Goal: Task Accomplishment & Management: Use online tool/utility

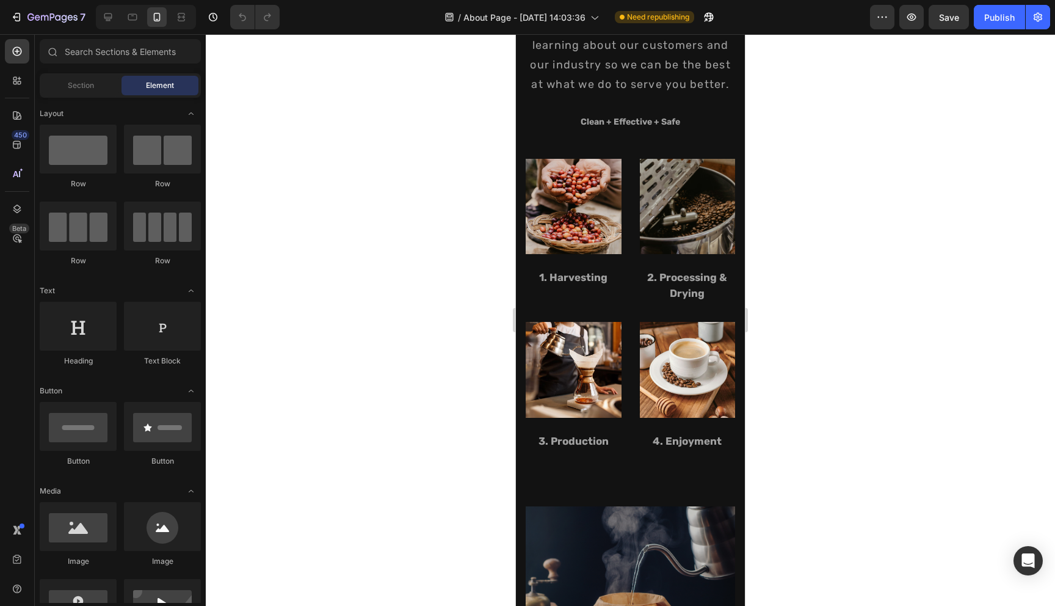
scroll to position [1313, 0]
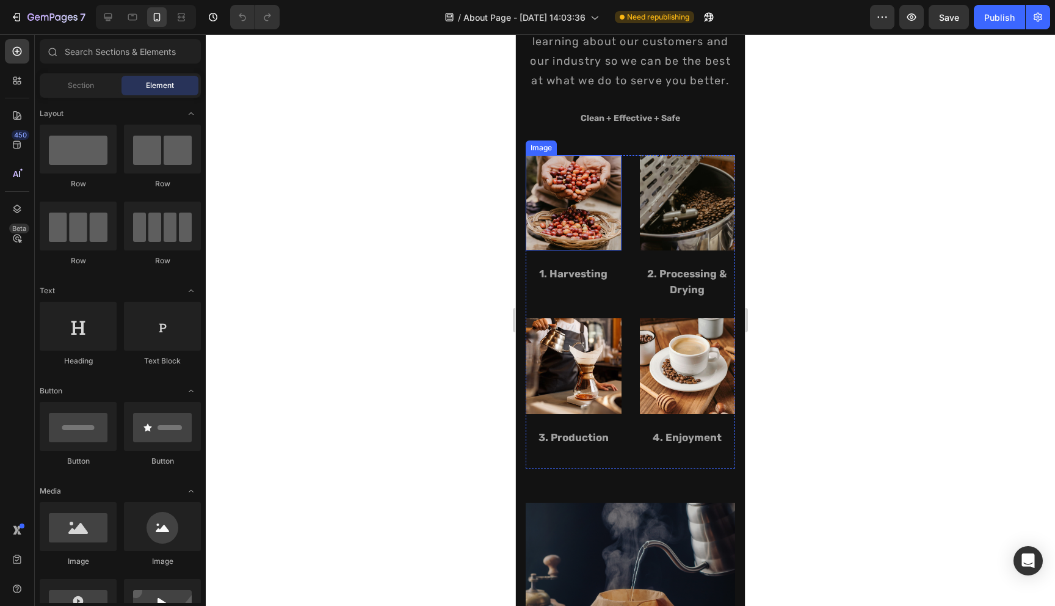
click at [570, 231] on img at bounding box center [574, 203] width 96 height 96
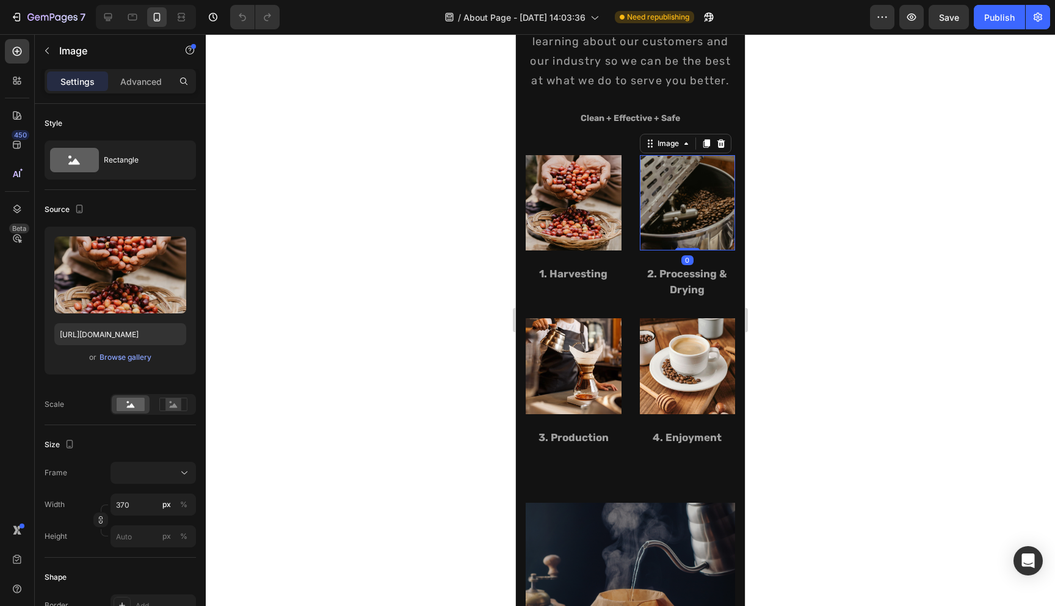
click at [644, 231] on img at bounding box center [688, 203] width 96 height 96
click at [562, 211] on img at bounding box center [574, 203] width 96 height 96
click at [682, 208] on img at bounding box center [688, 203] width 96 height 96
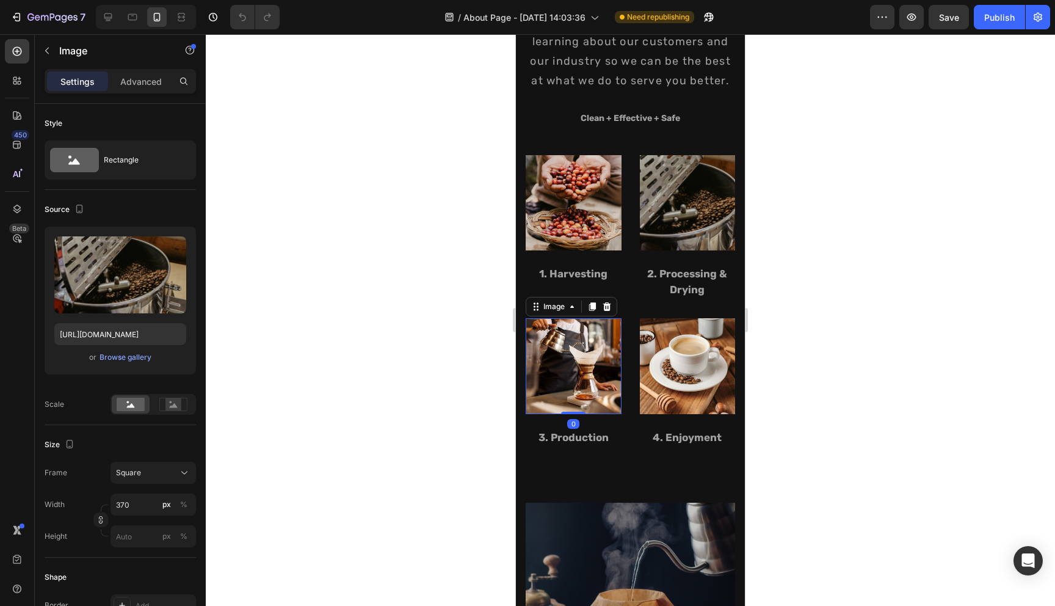
click at [601, 376] on img at bounding box center [574, 366] width 96 height 96
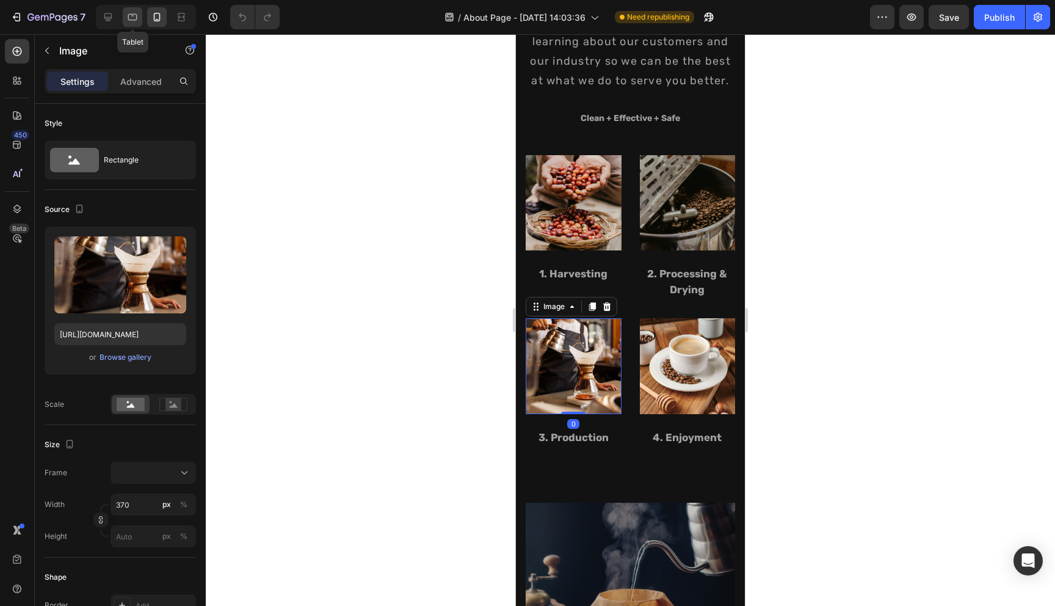
click at [133, 15] on icon at bounding box center [132, 17] width 9 height 7
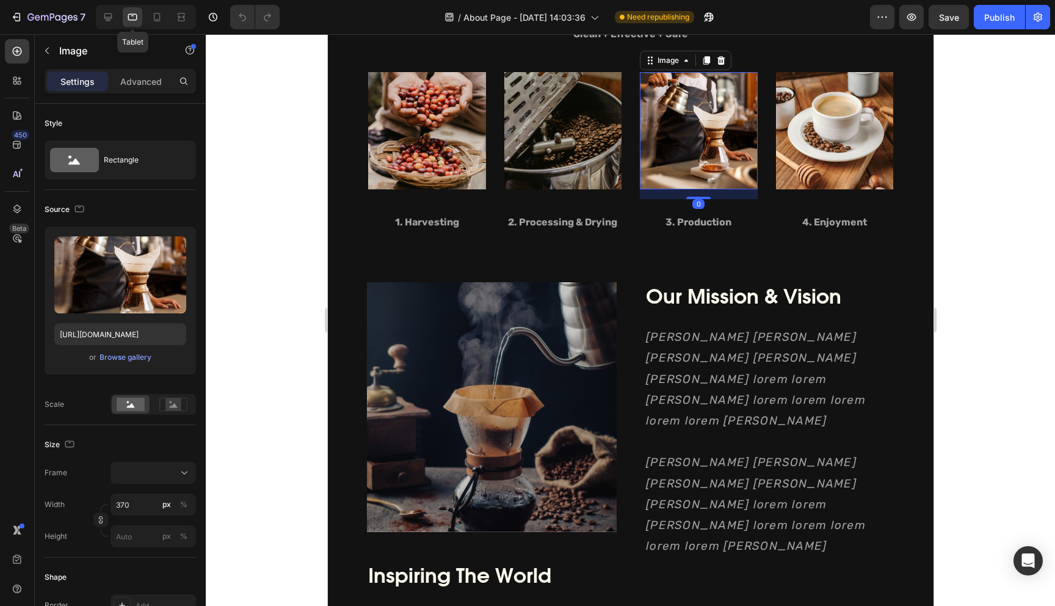
scroll to position [1308, 0]
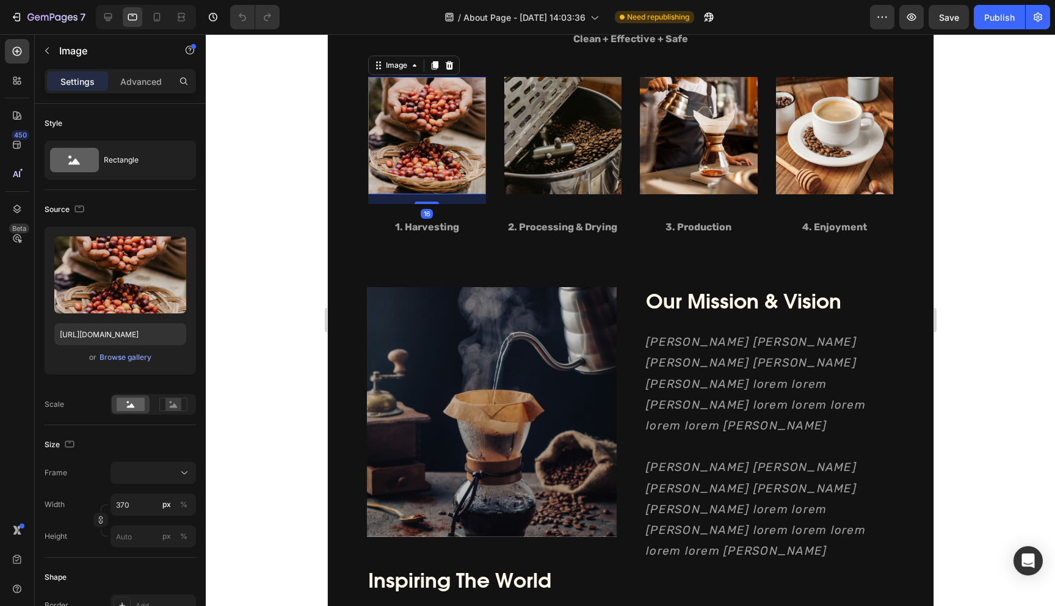
click at [444, 161] on img at bounding box center [427, 136] width 118 height 118
click at [565, 154] on img at bounding box center [563, 136] width 118 height 118
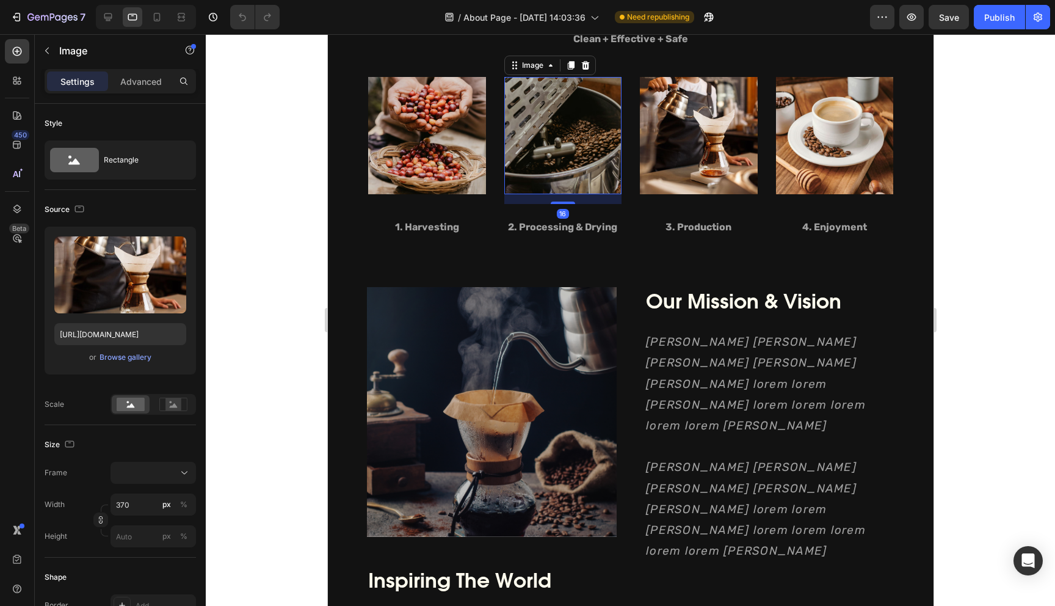
click at [681, 148] on img at bounding box center [698, 136] width 118 height 118
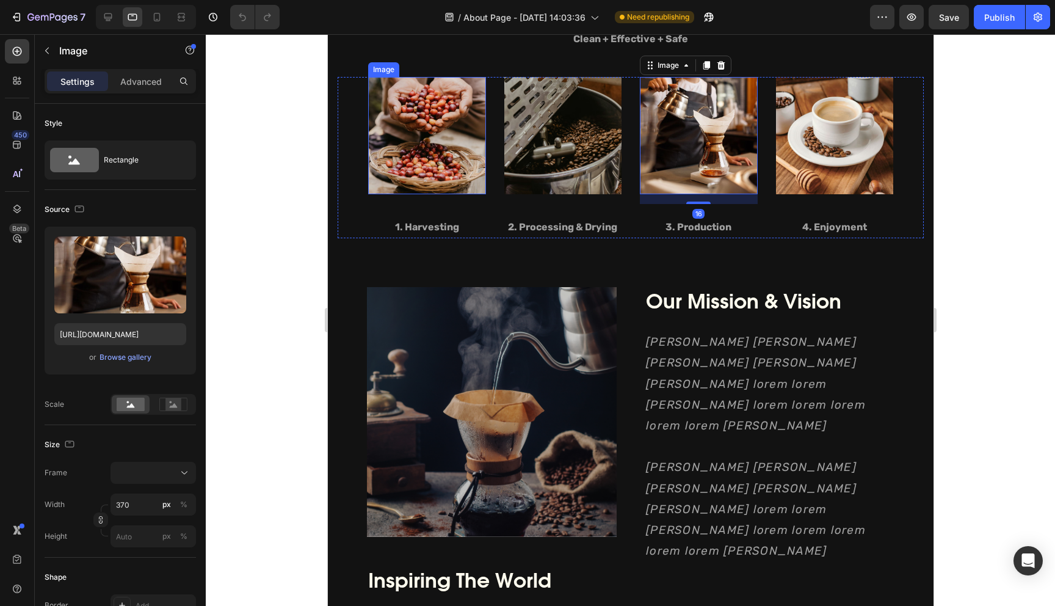
click at [456, 125] on img at bounding box center [427, 136] width 118 height 118
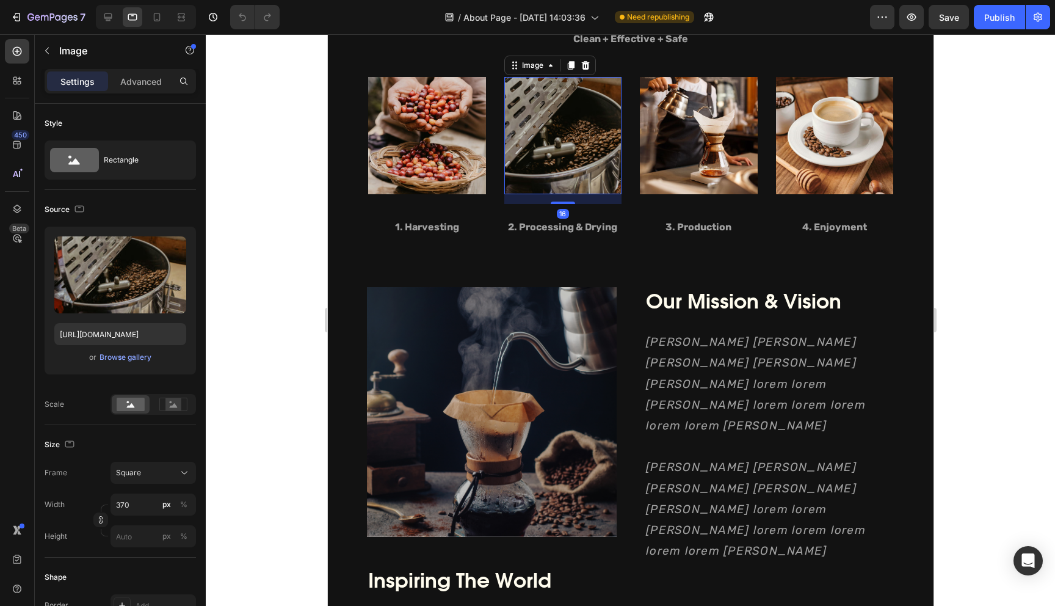
click at [543, 114] on img at bounding box center [563, 136] width 118 height 118
click at [107, 21] on icon at bounding box center [108, 17] width 8 height 8
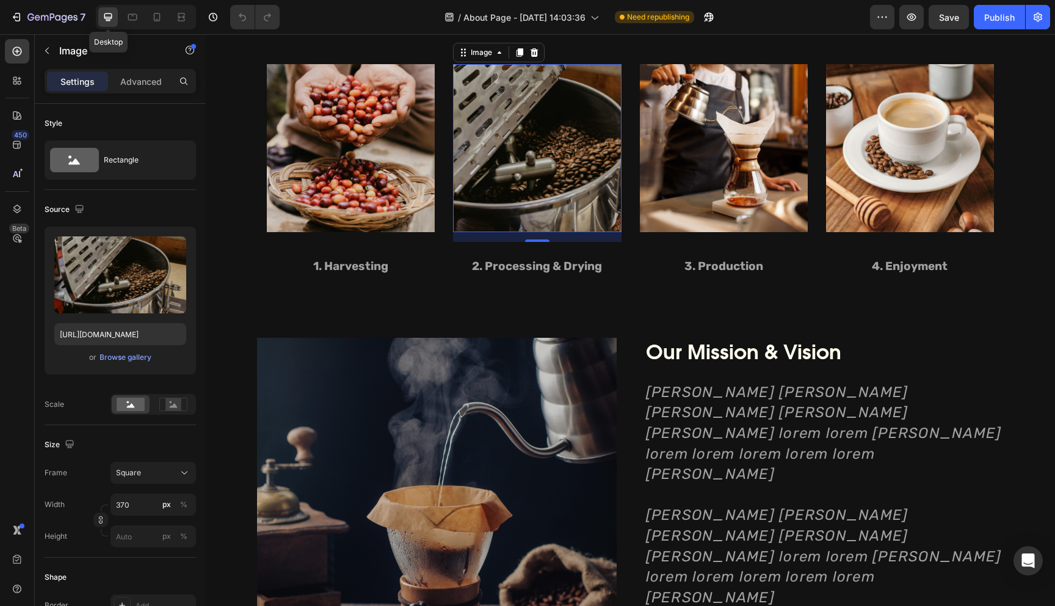
scroll to position [1295, 0]
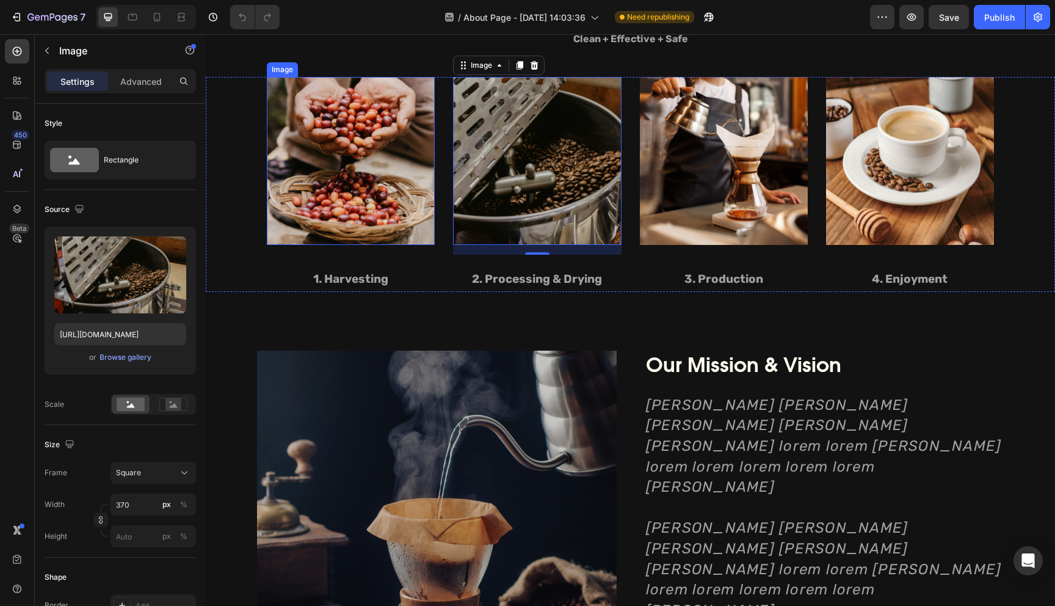
click at [344, 136] on img at bounding box center [351, 161] width 168 height 168
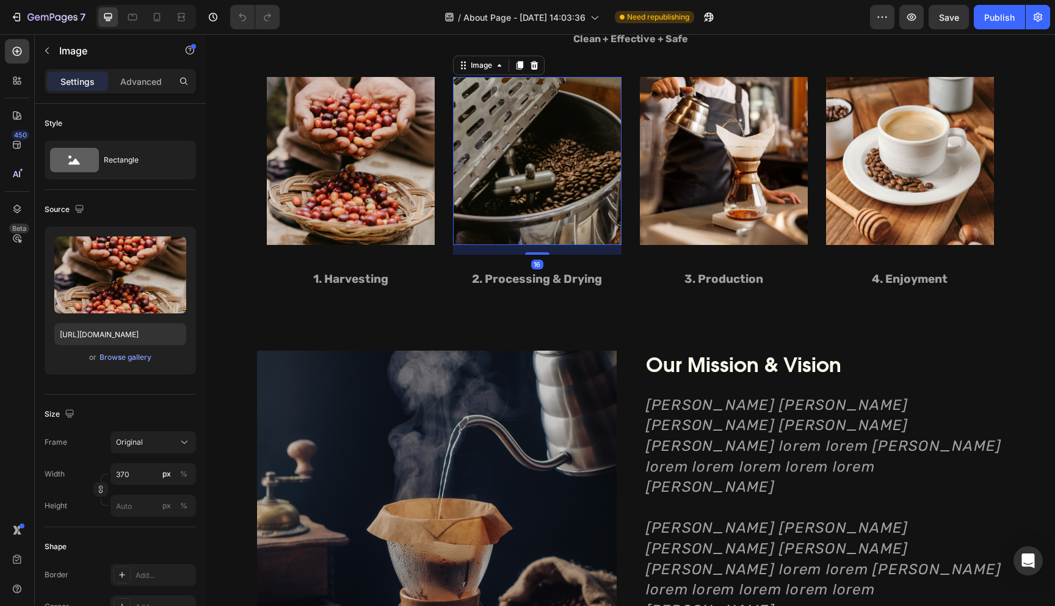
click at [501, 203] on img at bounding box center [537, 161] width 168 height 168
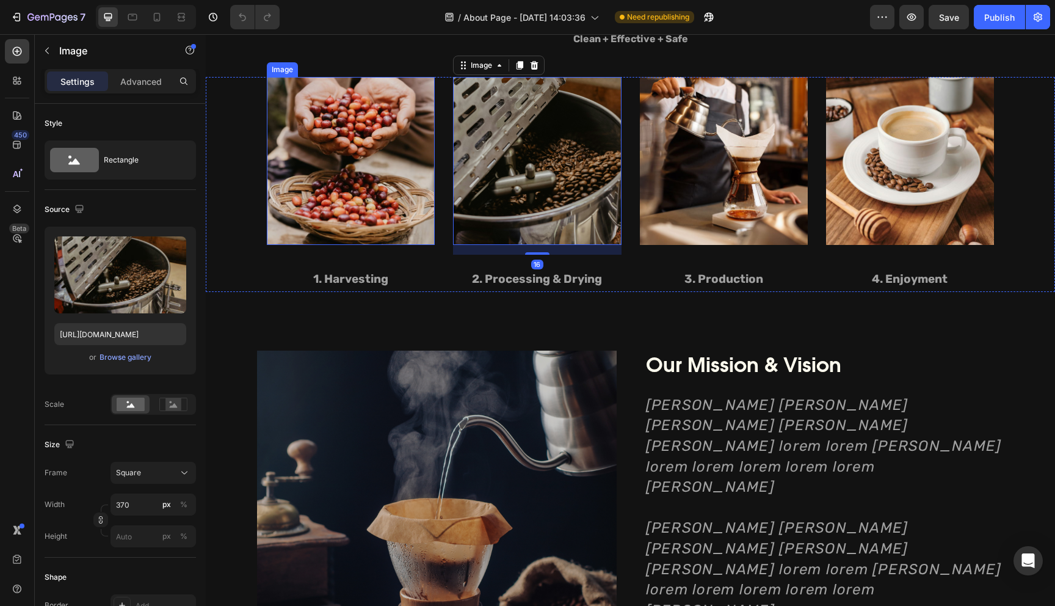
click at [412, 220] on img at bounding box center [351, 161] width 168 height 168
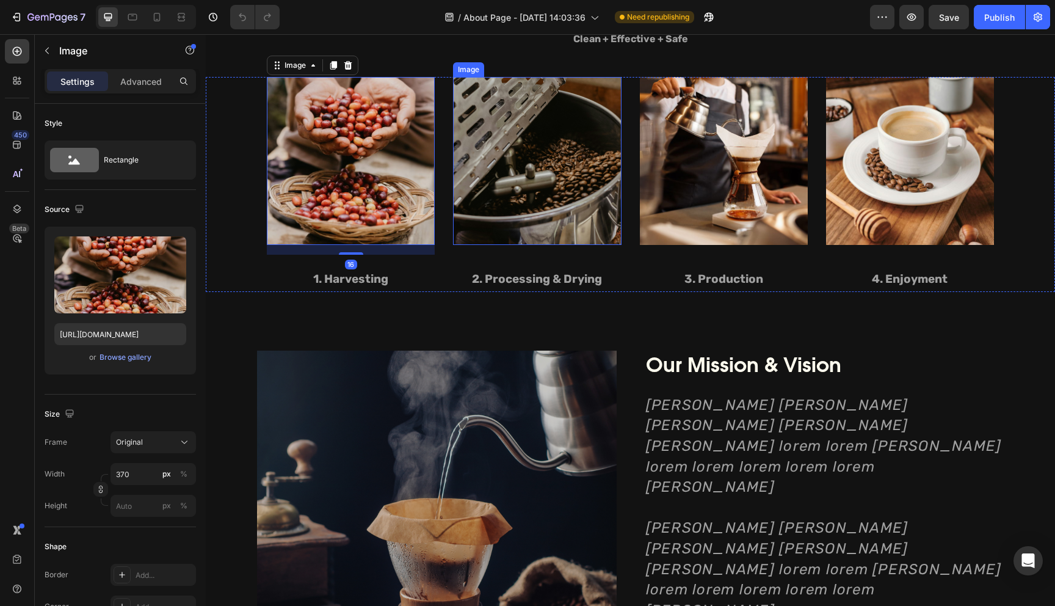
click at [490, 212] on img at bounding box center [537, 161] width 168 height 168
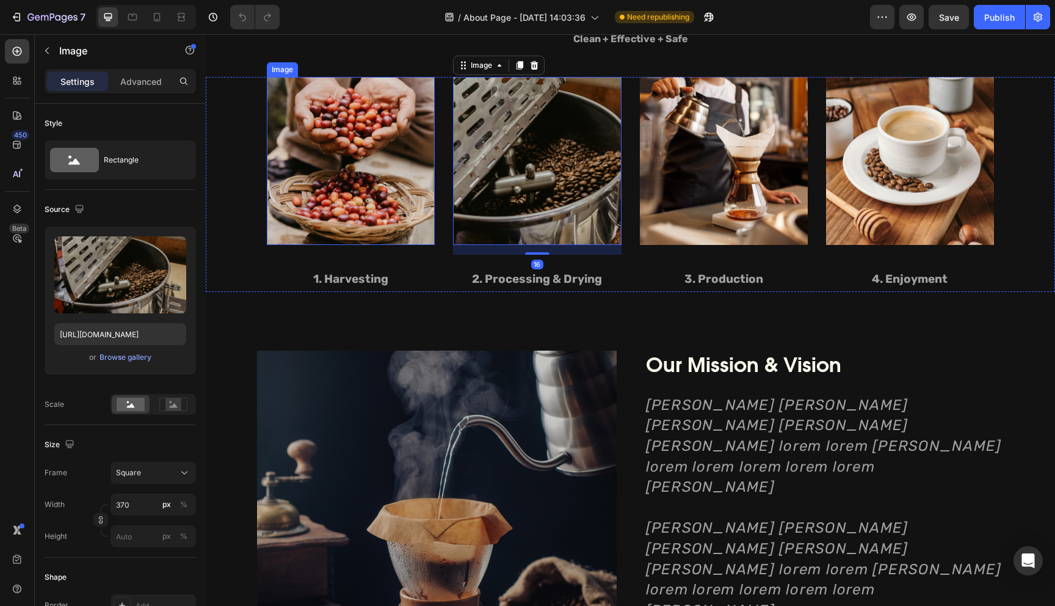
click at [356, 189] on img at bounding box center [351, 161] width 168 height 168
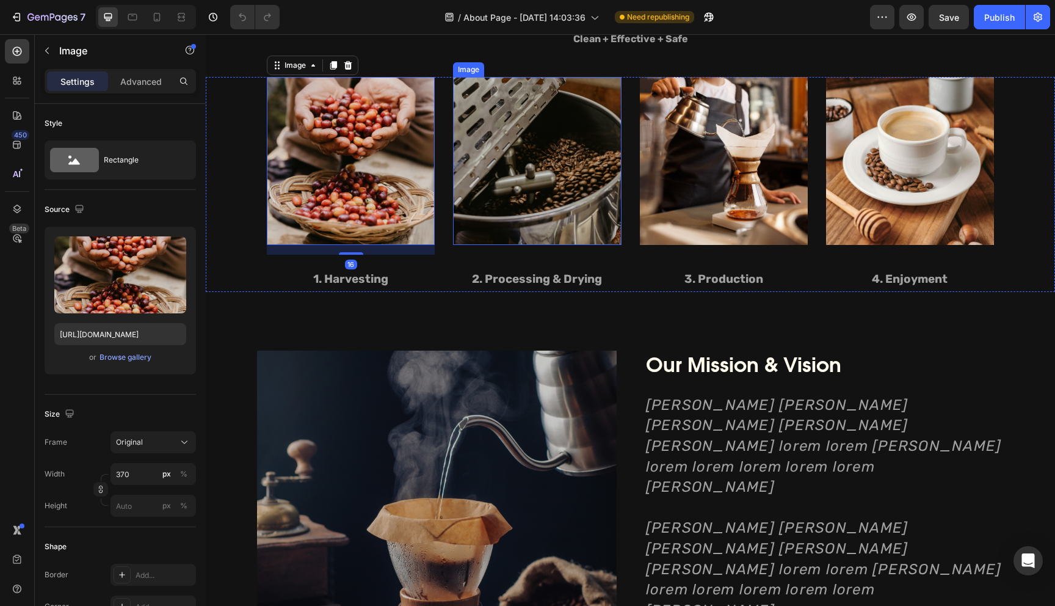
click at [524, 183] on img at bounding box center [537, 161] width 168 height 168
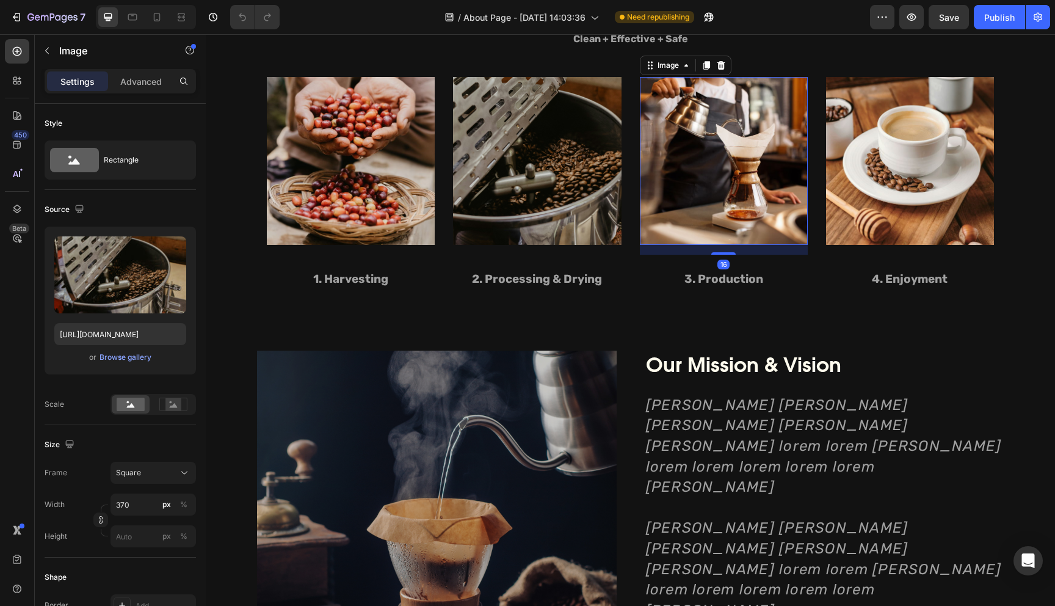
click at [703, 164] on img at bounding box center [724, 161] width 168 height 168
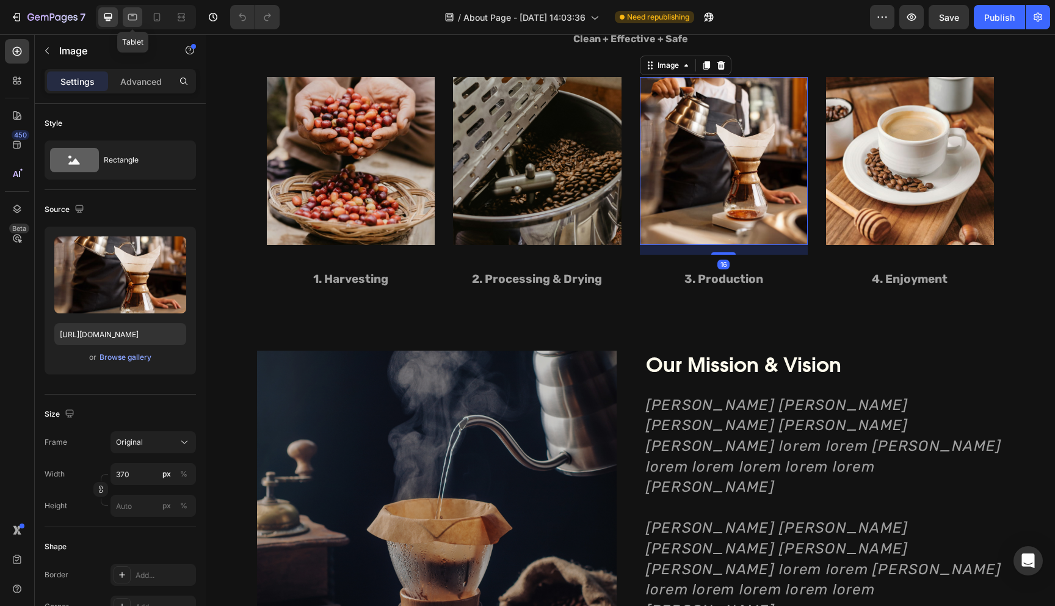
click at [133, 14] on icon at bounding box center [132, 17] width 9 height 7
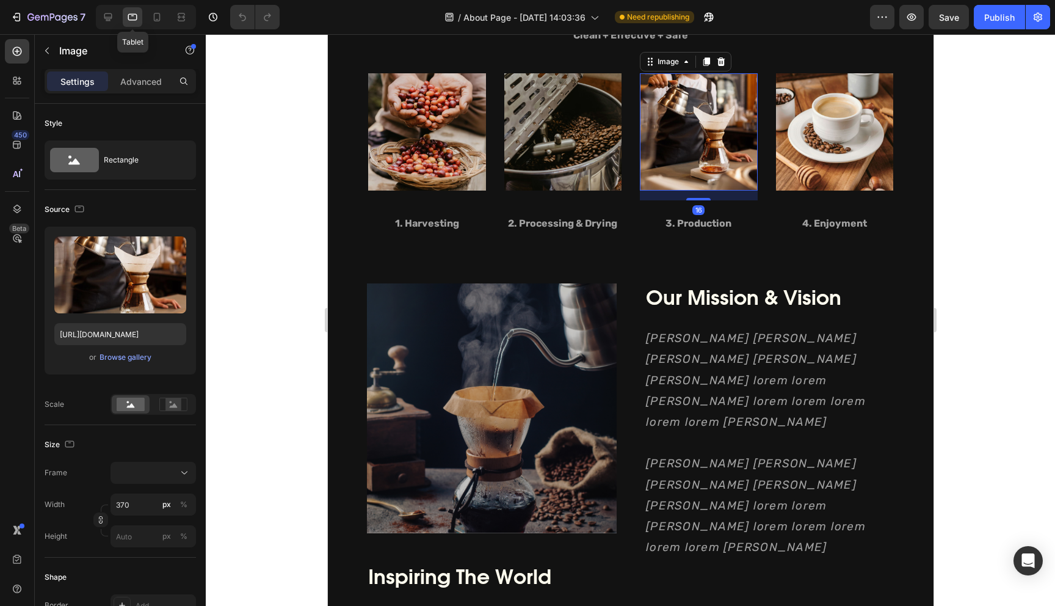
scroll to position [1308, 0]
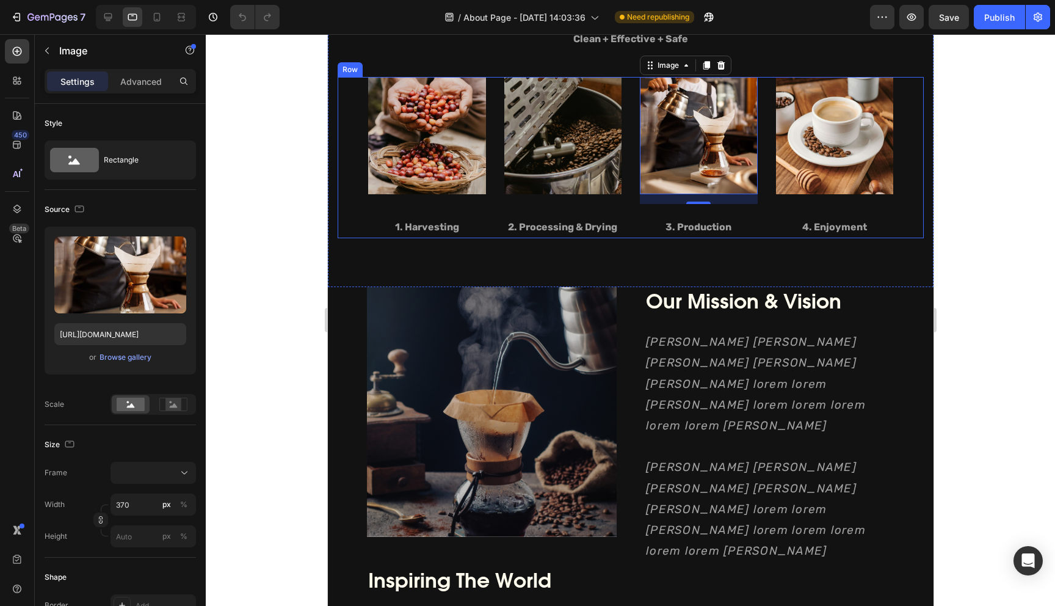
click at [419, 203] on div "Image 1. Harvesting Text block" at bounding box center [427, 158] width 118 height 162
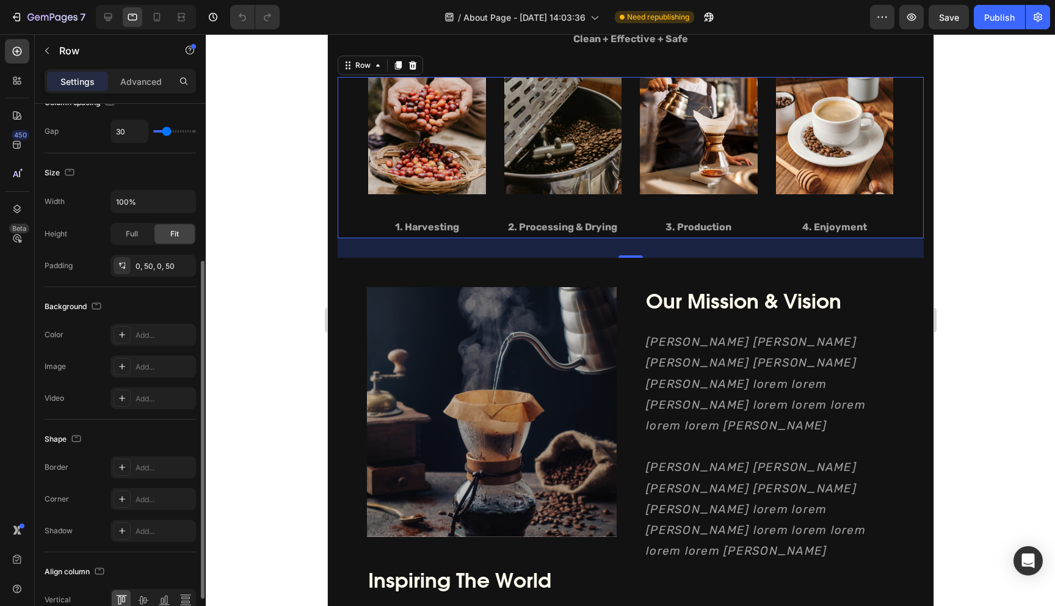
scroll to position [251, 0]
click at [478, 191] on img at bounding box center [427, 136] width 118 height 118
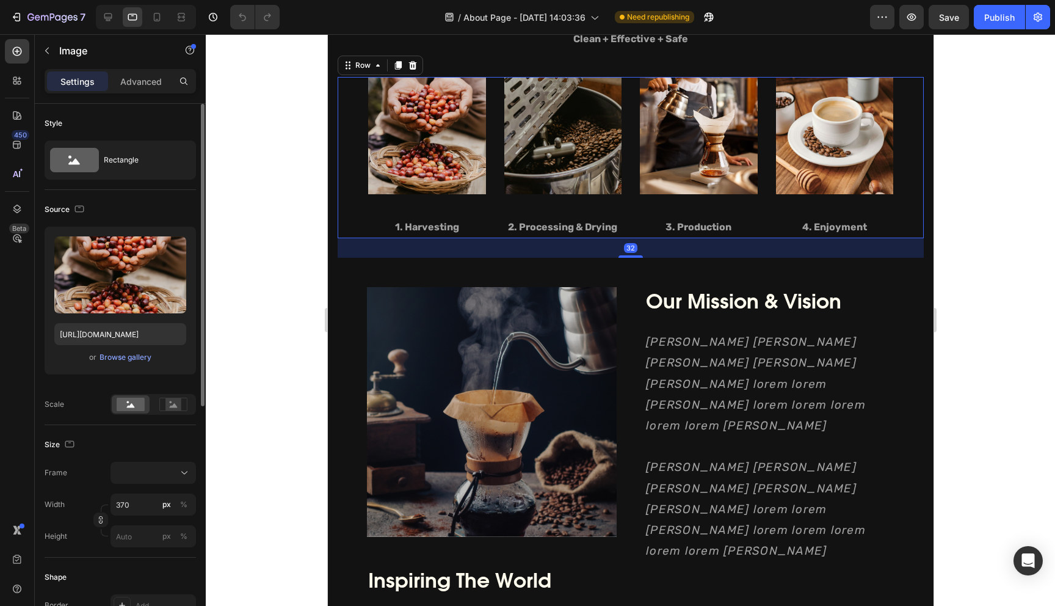
click at [476, 208] on div "Image 1. Harvesting Text block" at bounding box center [427, 158] width 118 height 162
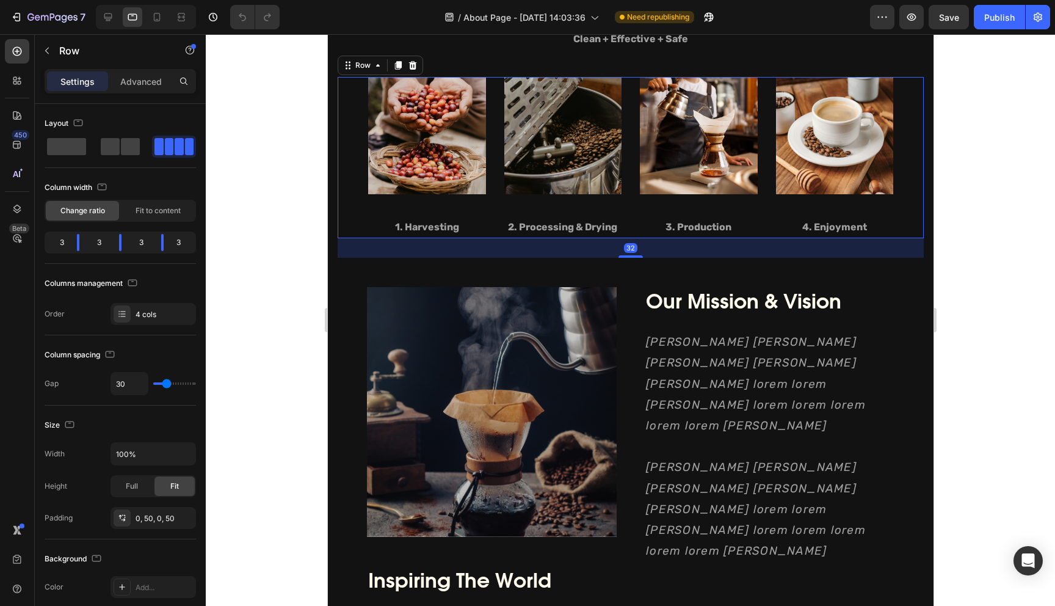
scroll to position [1292, 0]
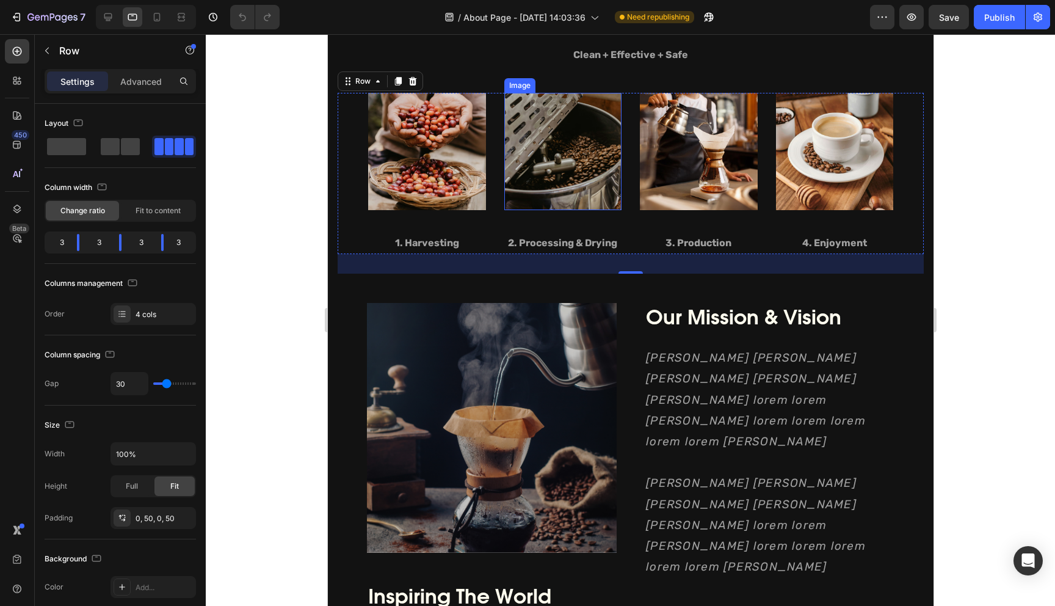
click at [592, 200] on img at bounding box center [563, 152] width 118 height 118
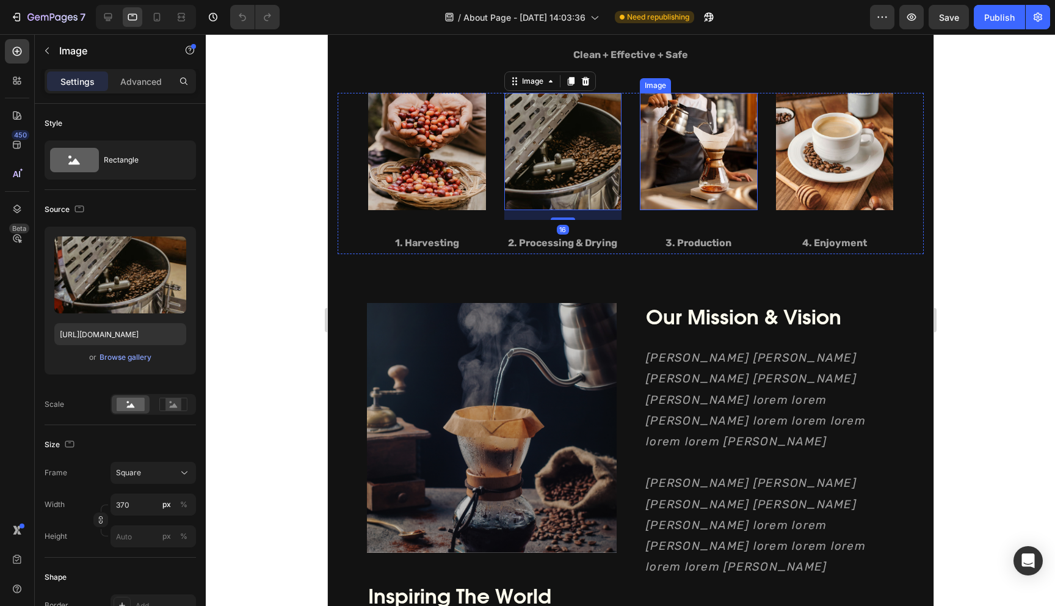
click at [689, 189] on img at bounding box center [698, 152] width 118 height 118
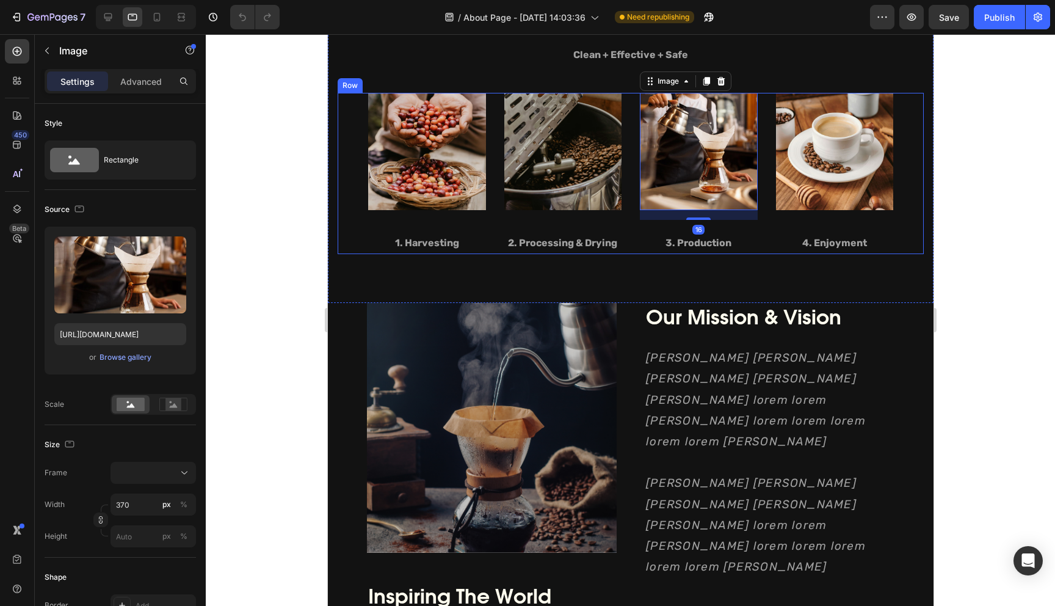
click at [442, 226] on div "Image 1. Harvesting Text block" at bounding box center [427, 174] width 118 height 162
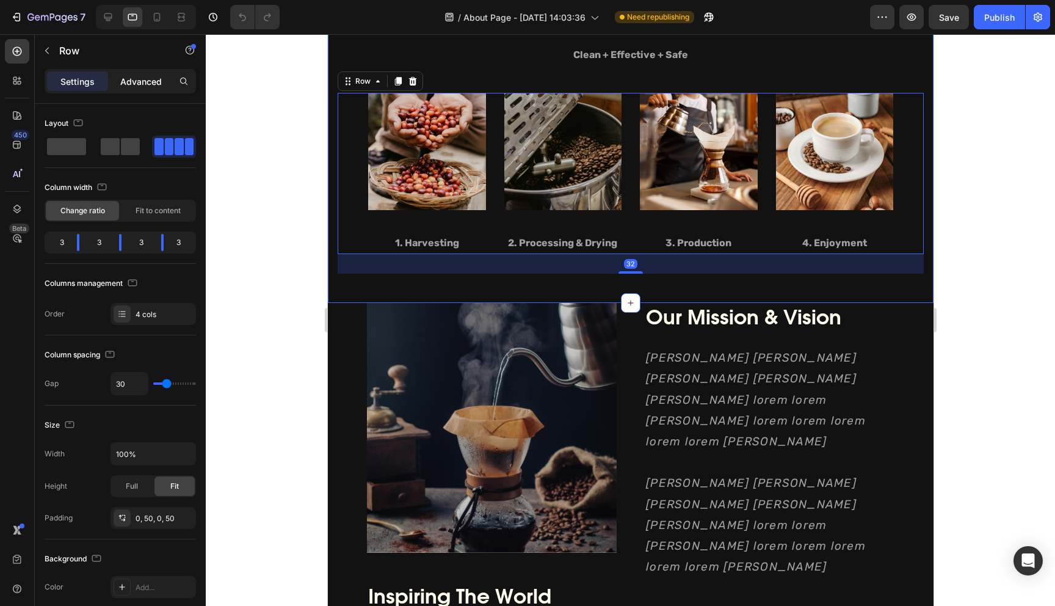
click at [128, 81] on p "Advanced" at bounding box center [141, 81] width 42 height 13
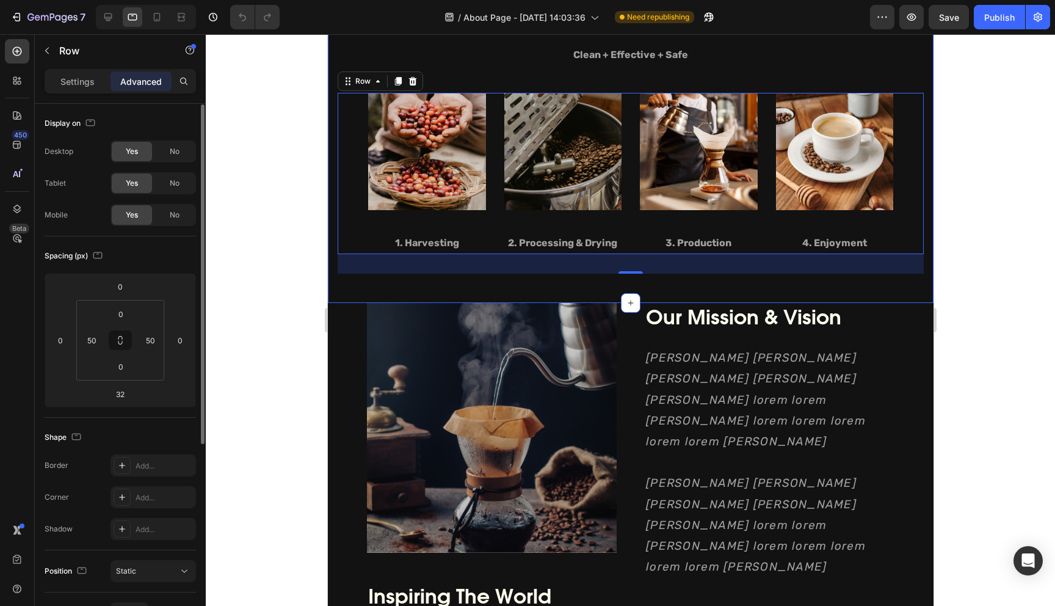
scroll to position [1, 0]
click at [96, 80] on div "Settings" at bounding box center [77, 81] width 61 height 20
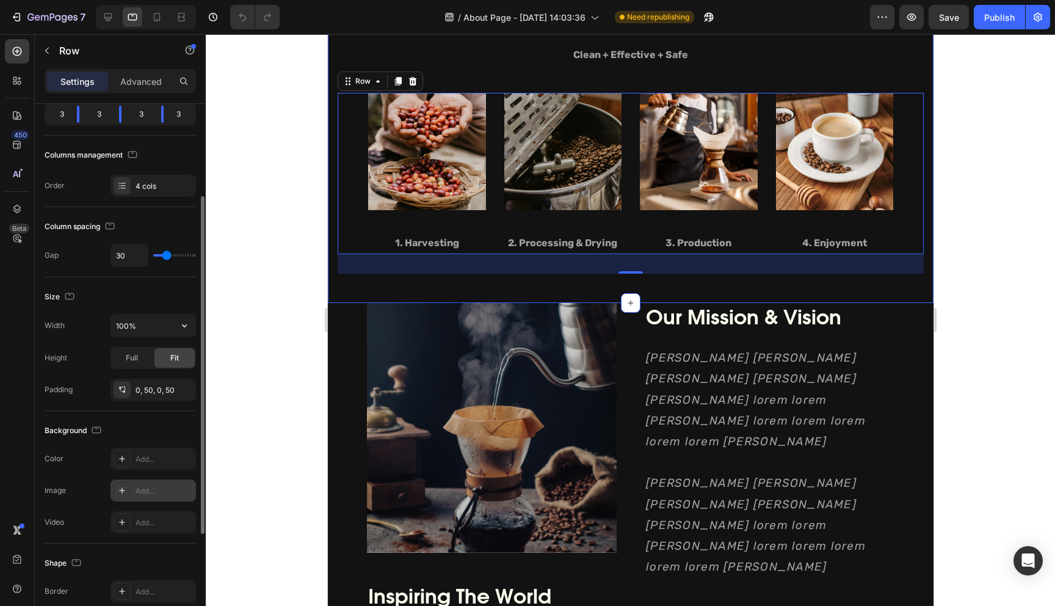
scroll to position [115, 0]
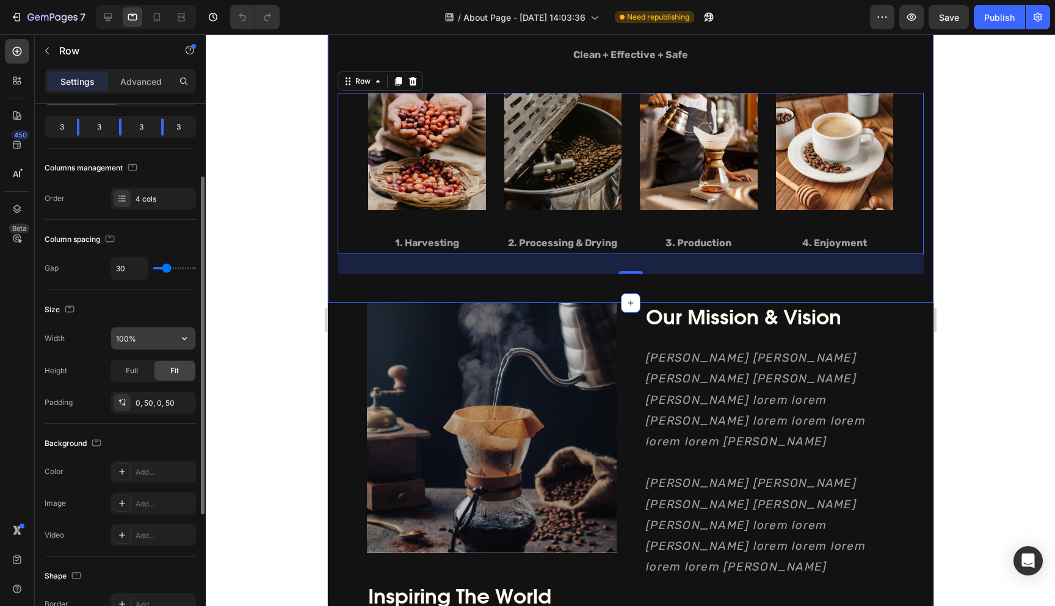
click at [142, 339] on input "100%" at bounding box center [153, 338] width 84 height 22
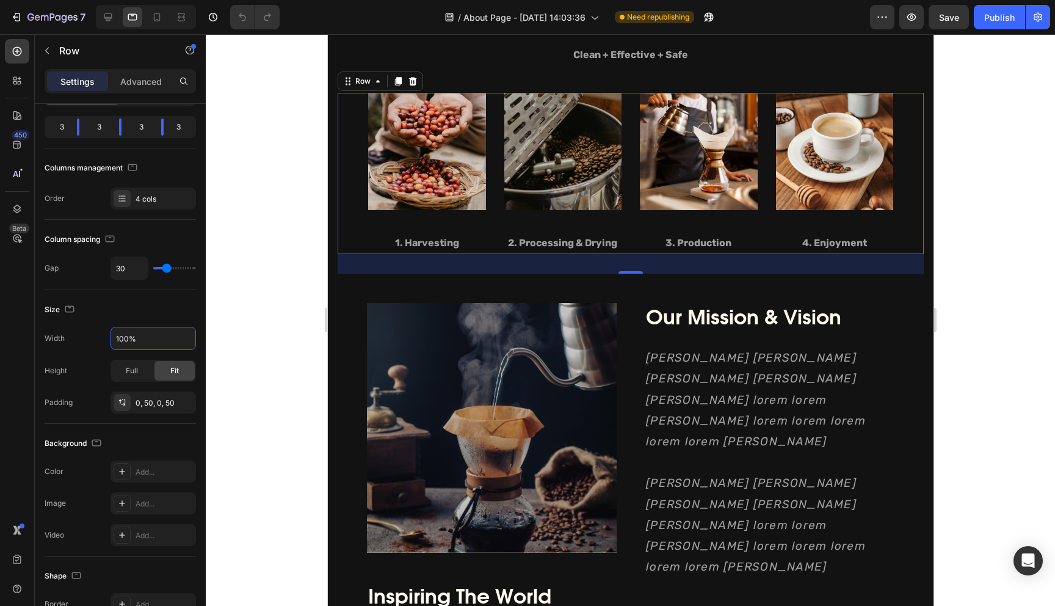
click at [490, 214] on div "Image 1. Harvesting Text block Image 2. Processing & Drying Text block Image 3.…" at bounding box center [630, 174] width 586 height 162
click at [1054, 215] on div at bounding box center [630, 320] width 849 height 572
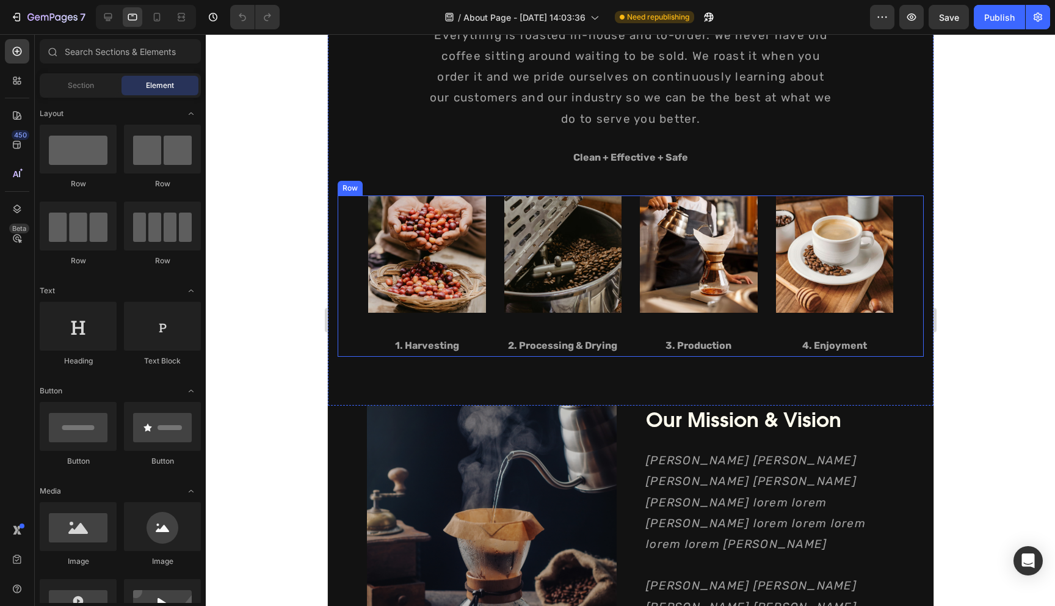
scroll to position [1161, 0]
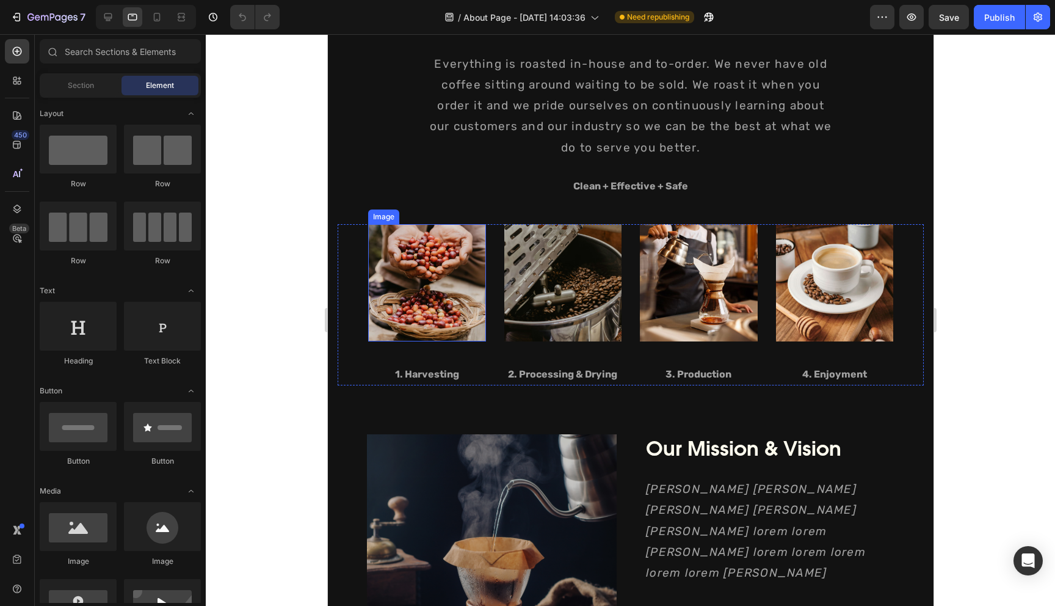
click at [438, 290] on img at bounding box center [427, 283] width 118 height 118
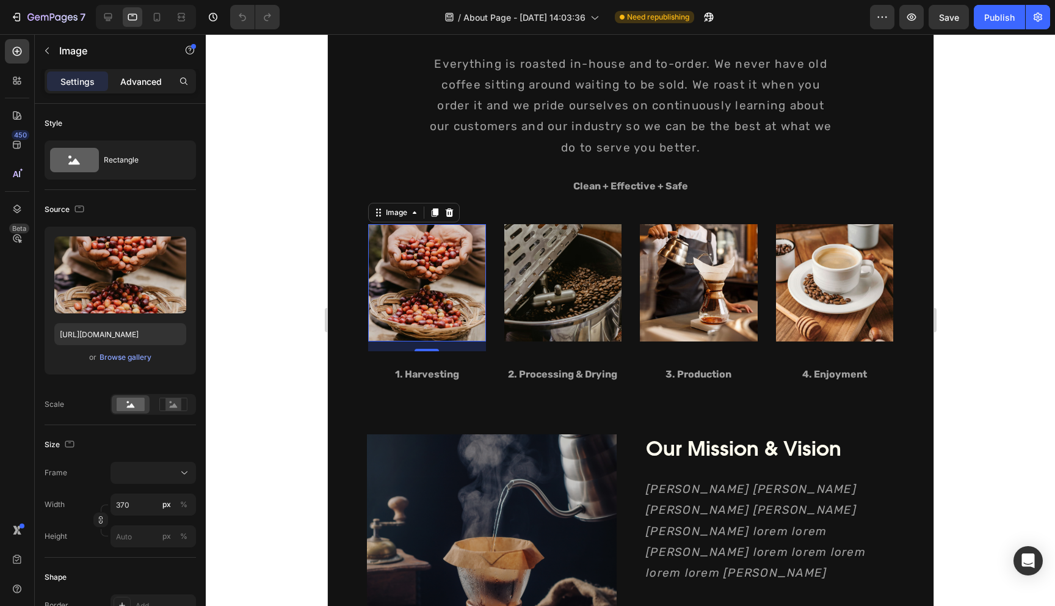
click at [153, 80] on p "Advanced" at bounding box center [141, 81] width 42 height 13
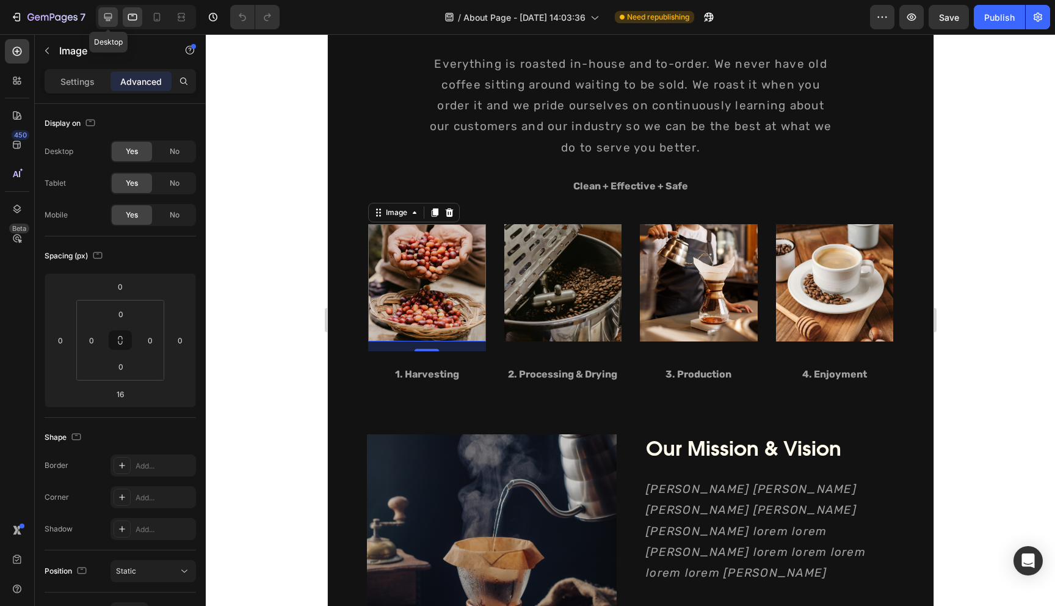
click at [103, 15] on icon at bounding box center [108, 17] width 12 height 12
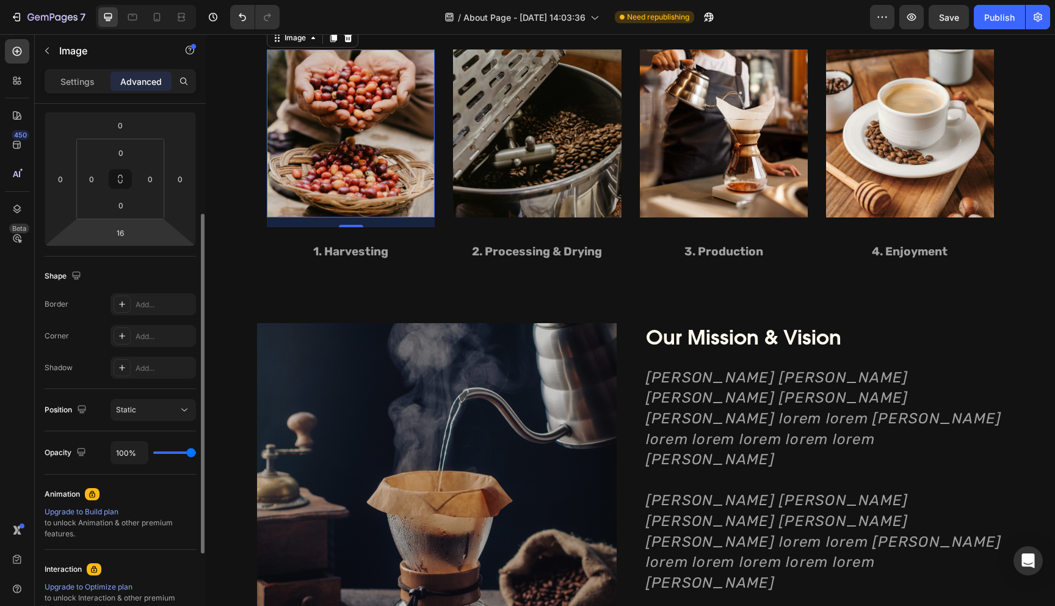
scroll to position [129, 0]
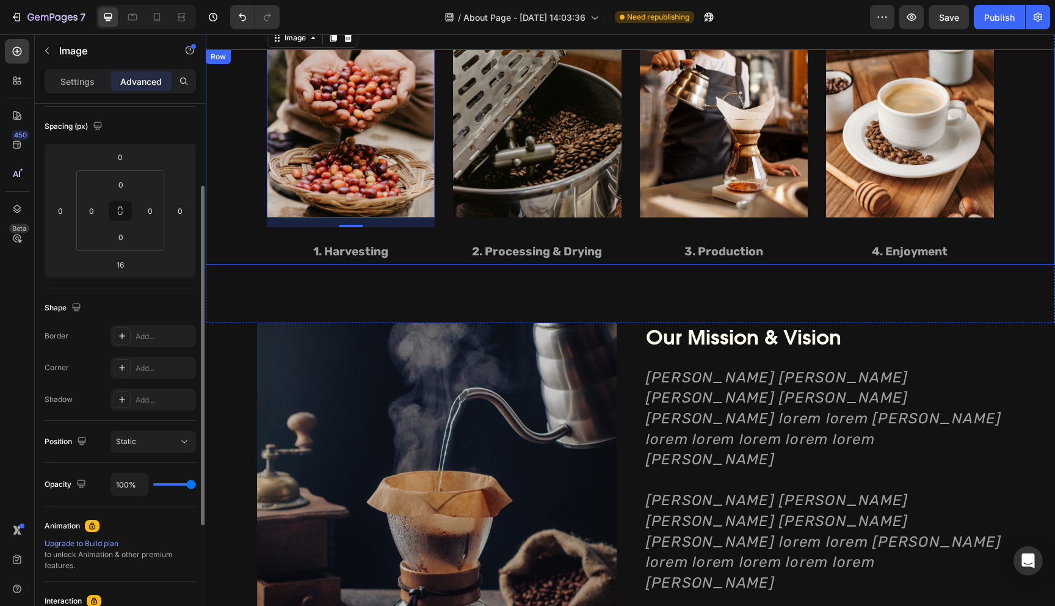
click at [427, 238] on div "Image 16 1. Harvesting Text block" at bounding box center [351, 156] width 168 height 215
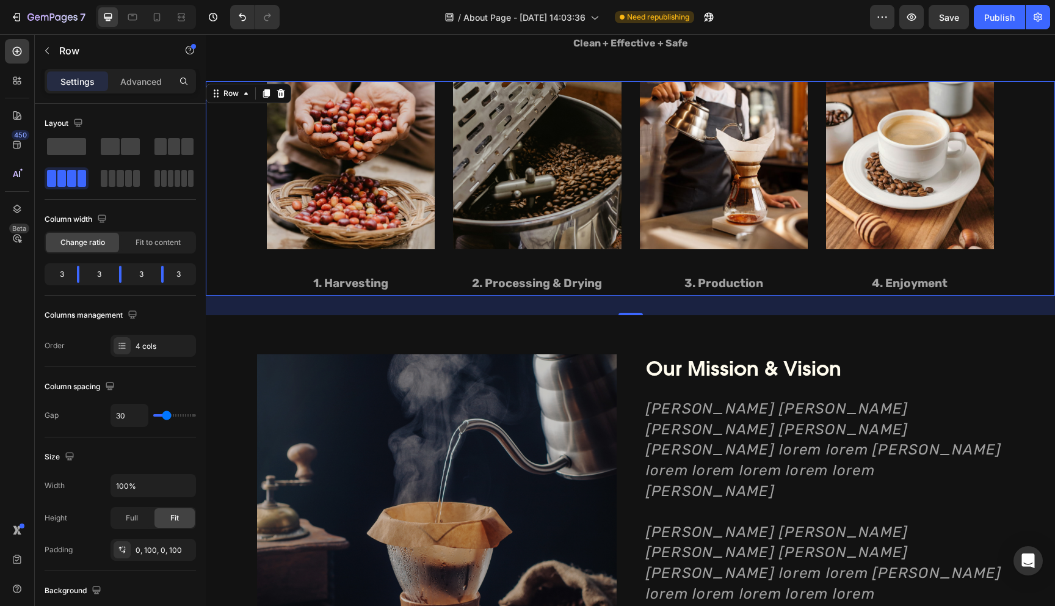
scroll to position [1121, 0]
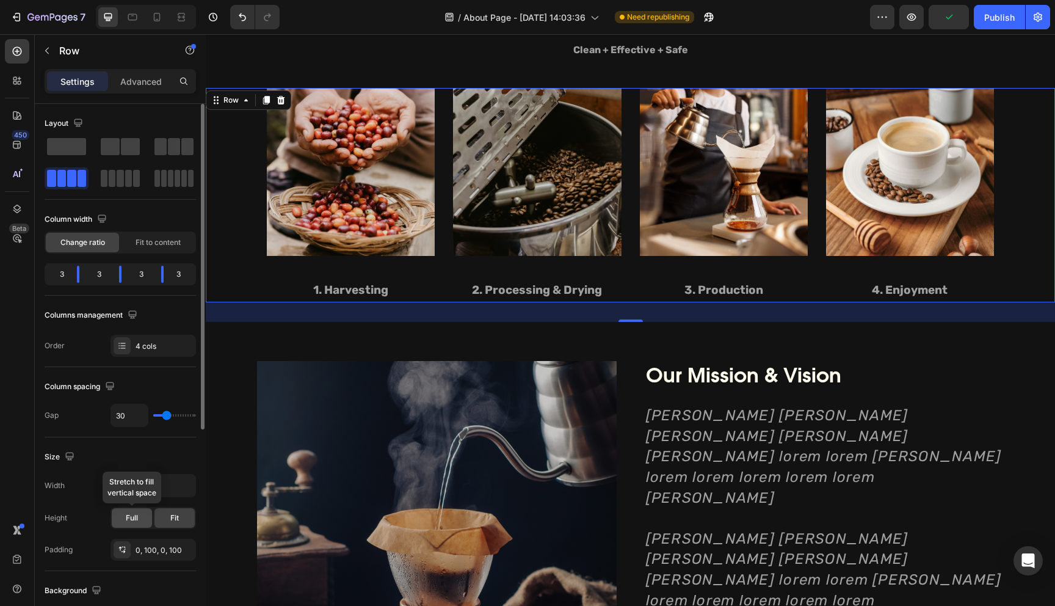
click at [142, 510] on div "Full" at bounding box center [132, 518] width 40 height 20
click at [161, 520] on div "Fit" at bounding box center [174, 518] width 40 height 20
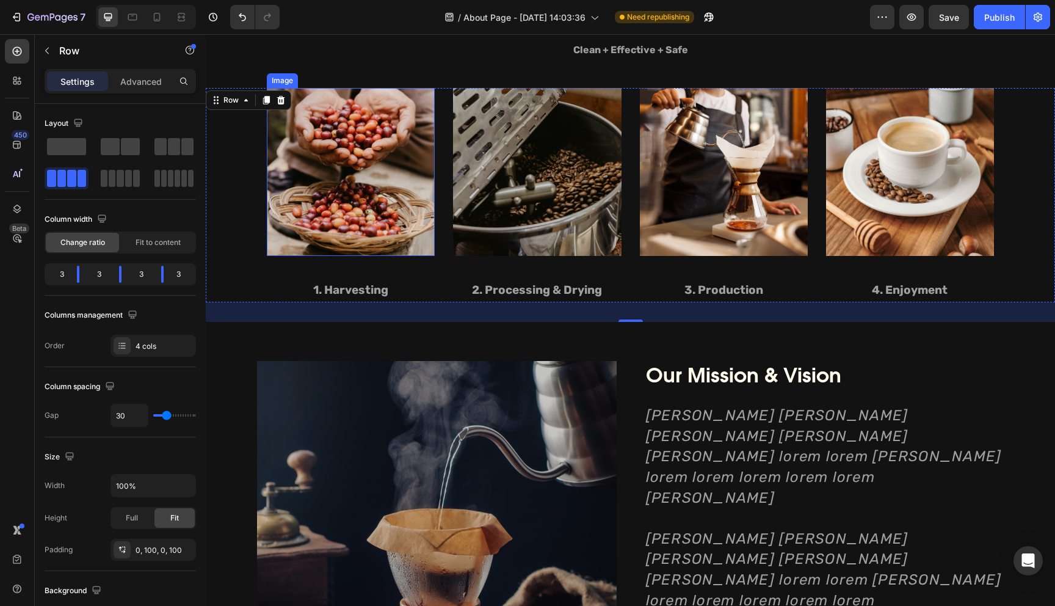
click at [339, 244] on img at bounding box center [351, 172] width 168 height 168
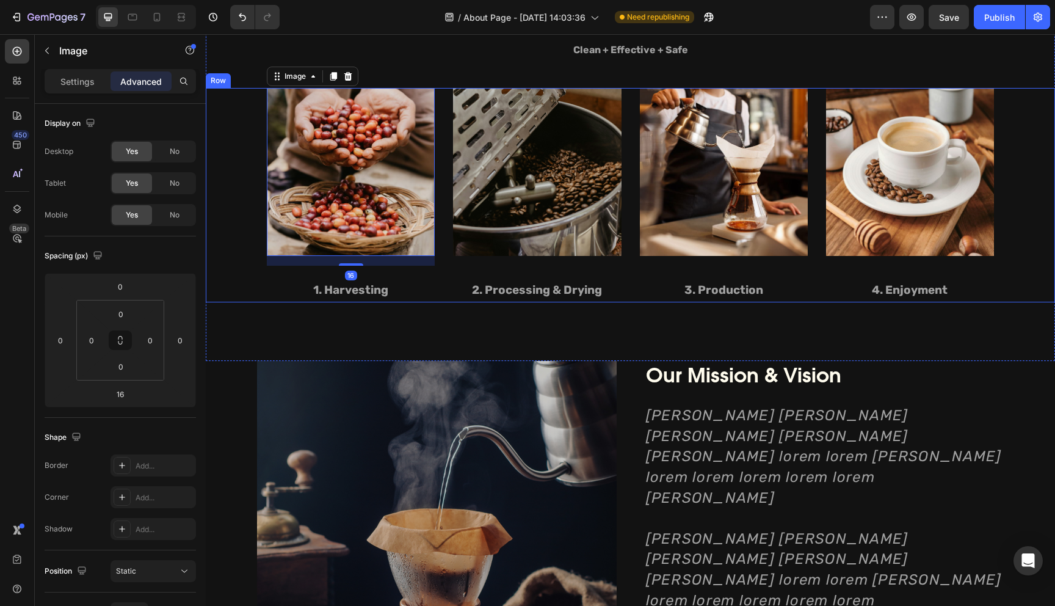
click at [369, 268] on div "Image 16 1. Harvesting Text block" at bounding box center [351, 195] width 168 height 215
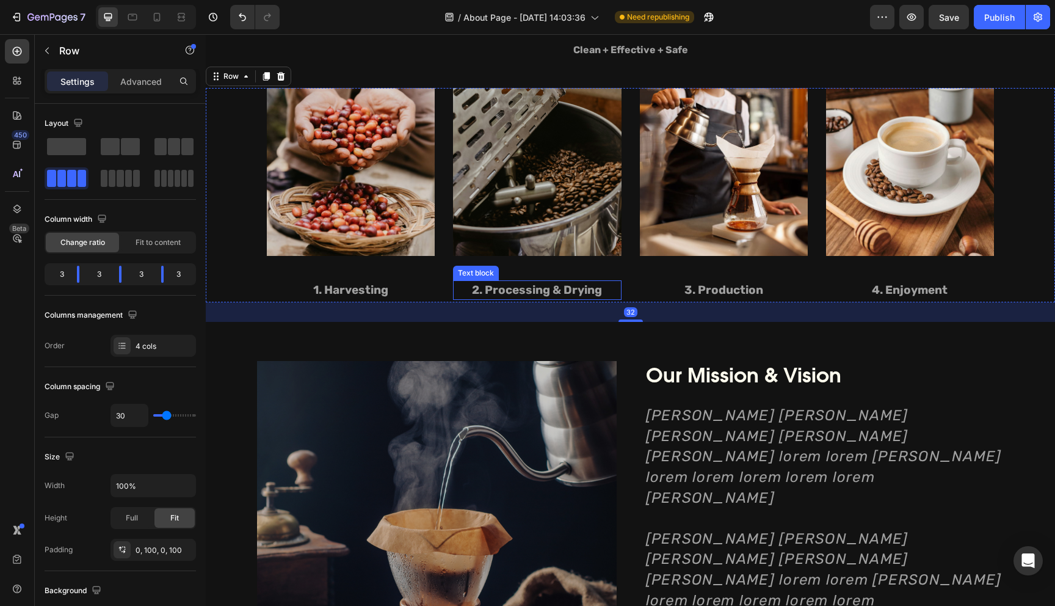
click at [490, 287] on p "2. Processing & Drying" at bounding box center [536, 290] width 165 height 18
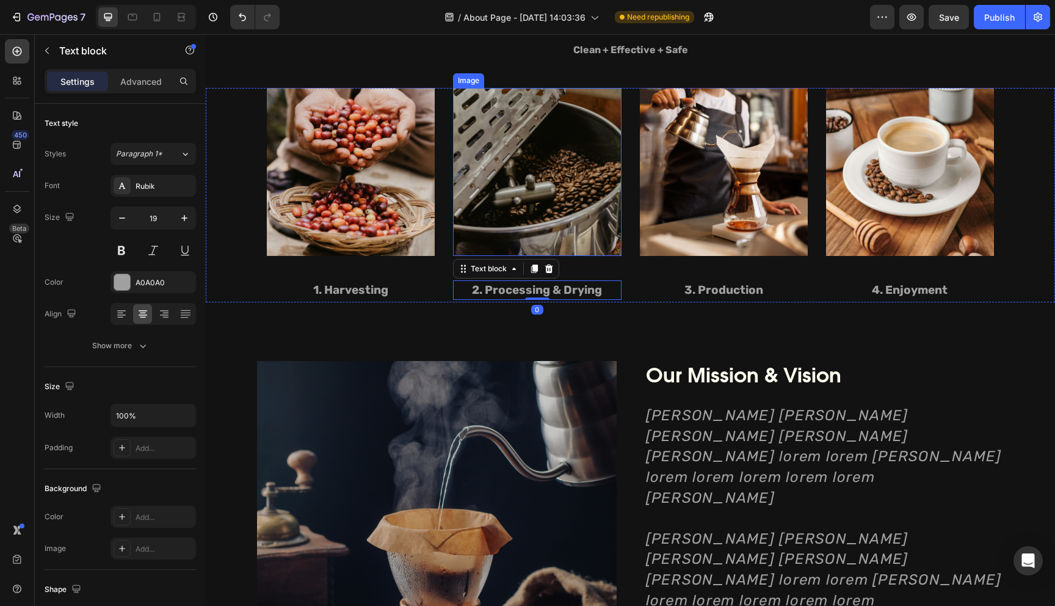
click at [562, 249] on img at bounding box center [537, 172] width 168 height 168
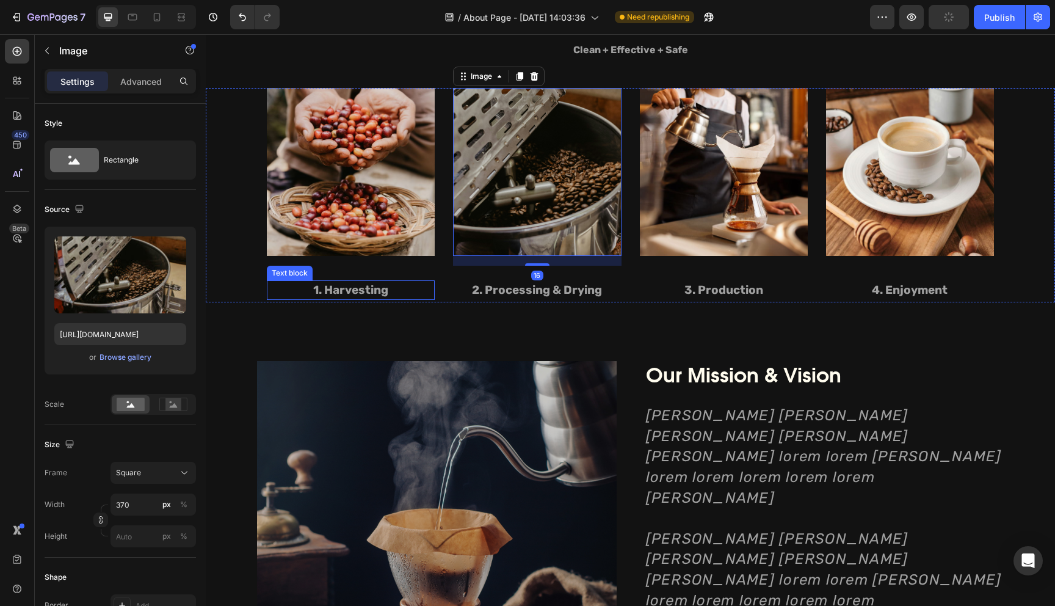
click at [380, 294] on p "1. Harvesting" at bounding box center [350, 290] width 165 height 18
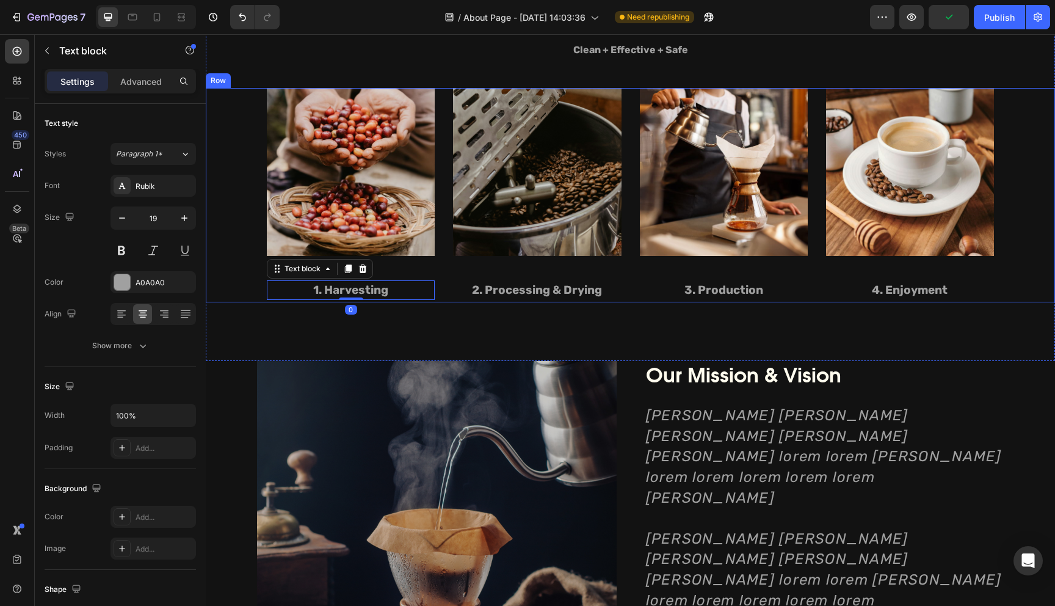
click at [410, 262] on div "Image 1. Harvesting Text block 0" at bounding box center [351, 195] width 168 height 215
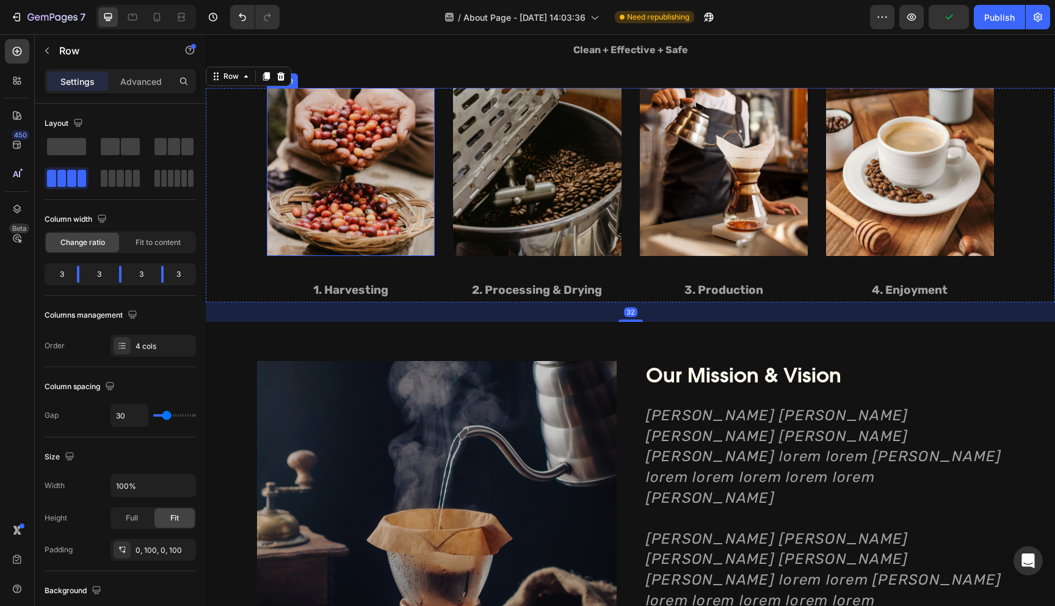
click at [407, 237] on img at bounding box center [351, 172] width 168 height 168
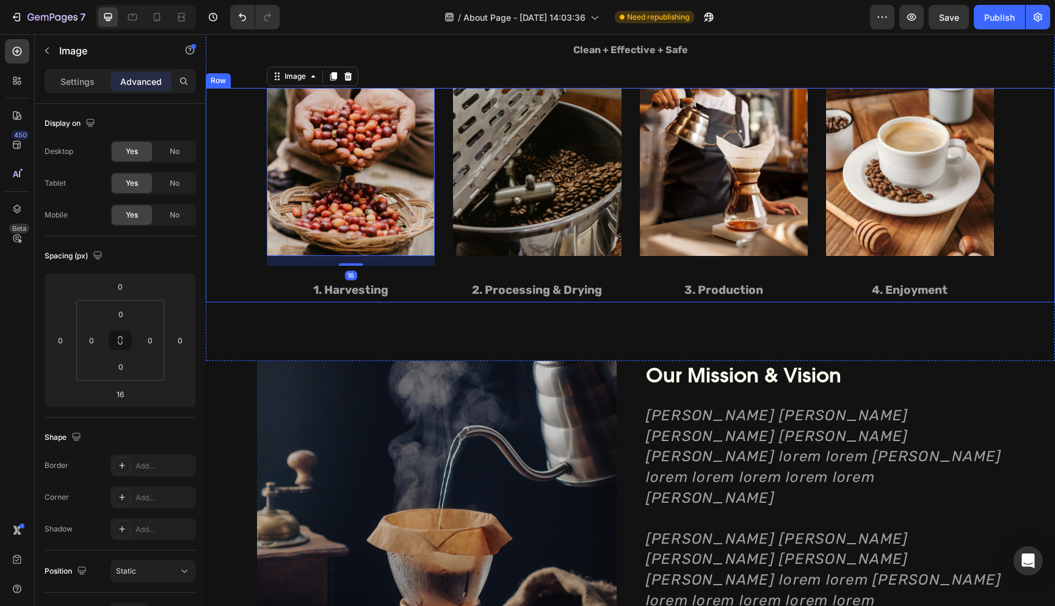
click at [403, 272] on div "Image 16 1. Harvesting Text block" at bounding box center [351, 195] width 168 height 215
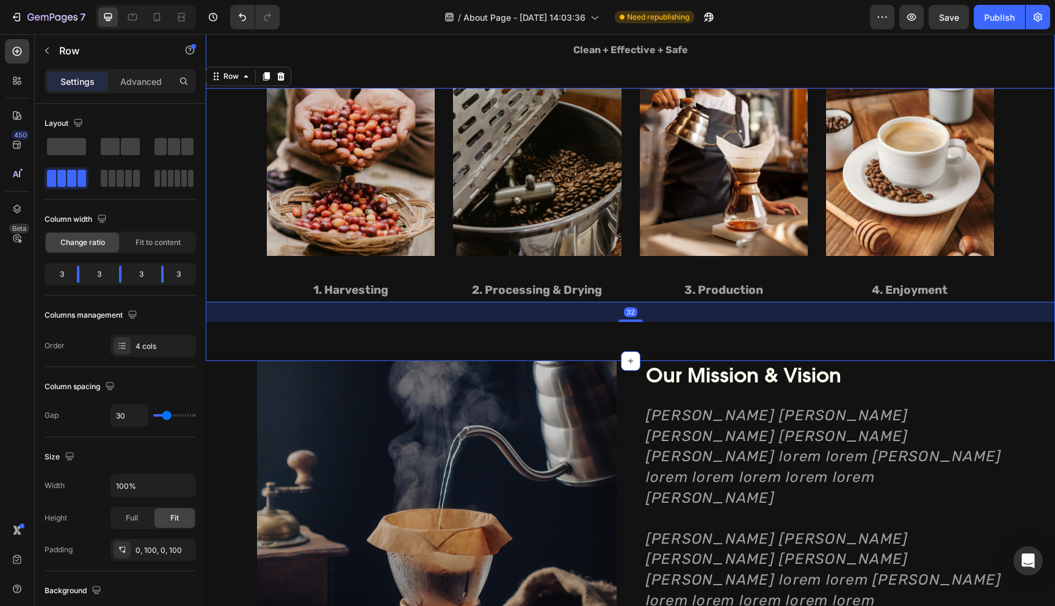
click at [394, 355] on div "Our Coffee Heading Everything is roasted in-house and to-order. We never have o…" at bounding box center [630, 128] width 849 height 465
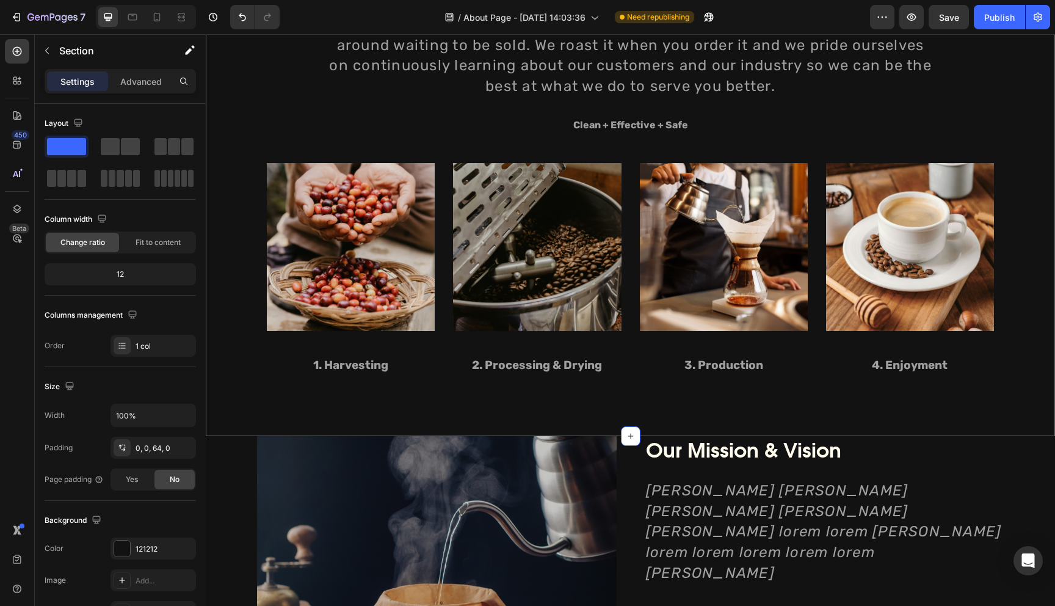
scroll to position [1032, 0]
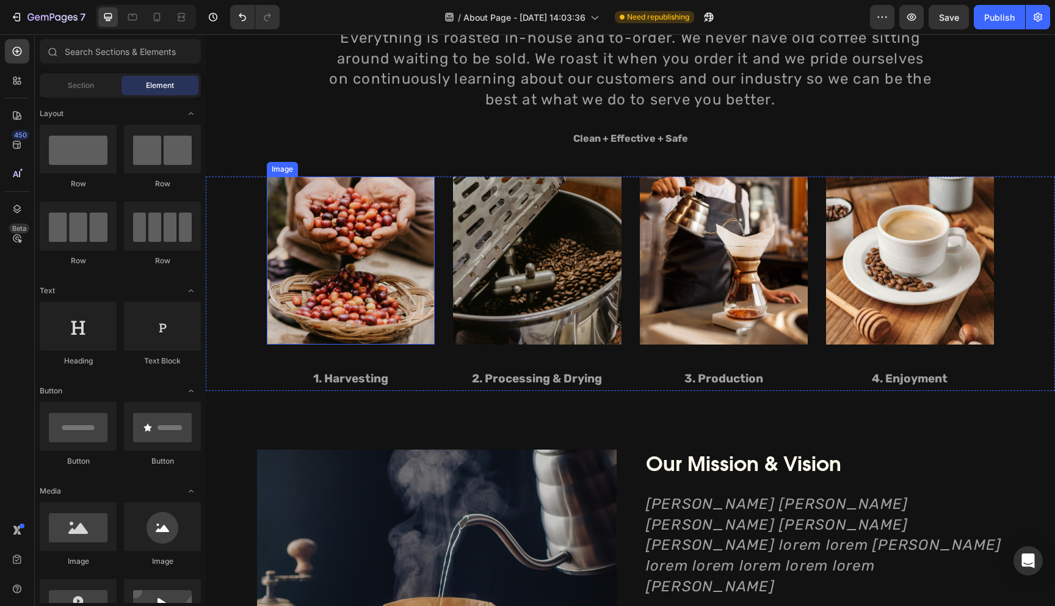
click at [363, 300] on img at bounding box center [351, 260] width 168 height 168
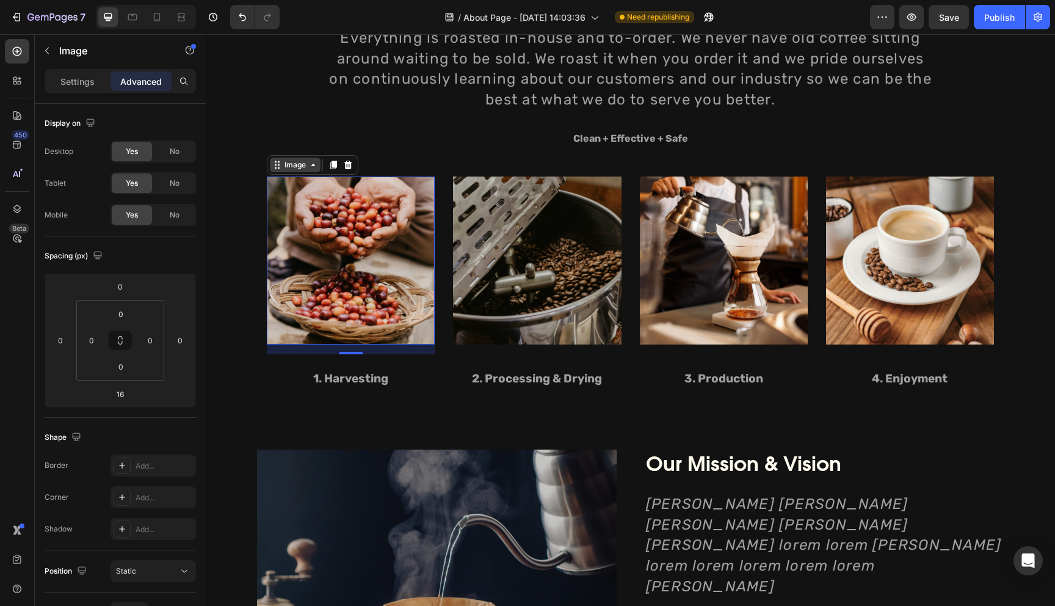
click at [294, 165] on div "Image" at bounding box center [295, 164] width 26 height 11
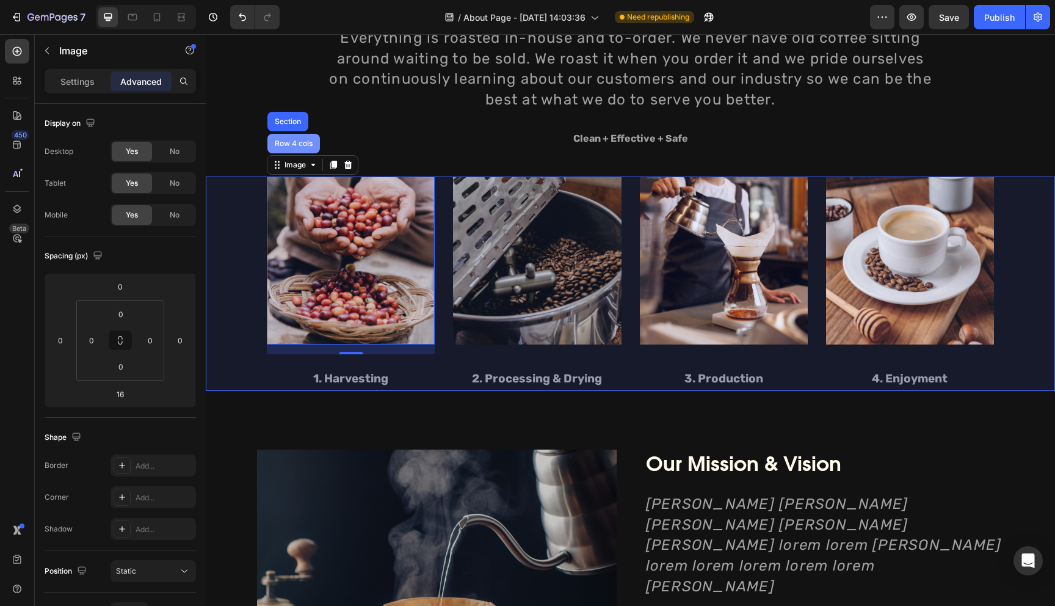
click at [297, 145] on div "Row 4 cols" at bounding box center [293, 143] width 43 height 7
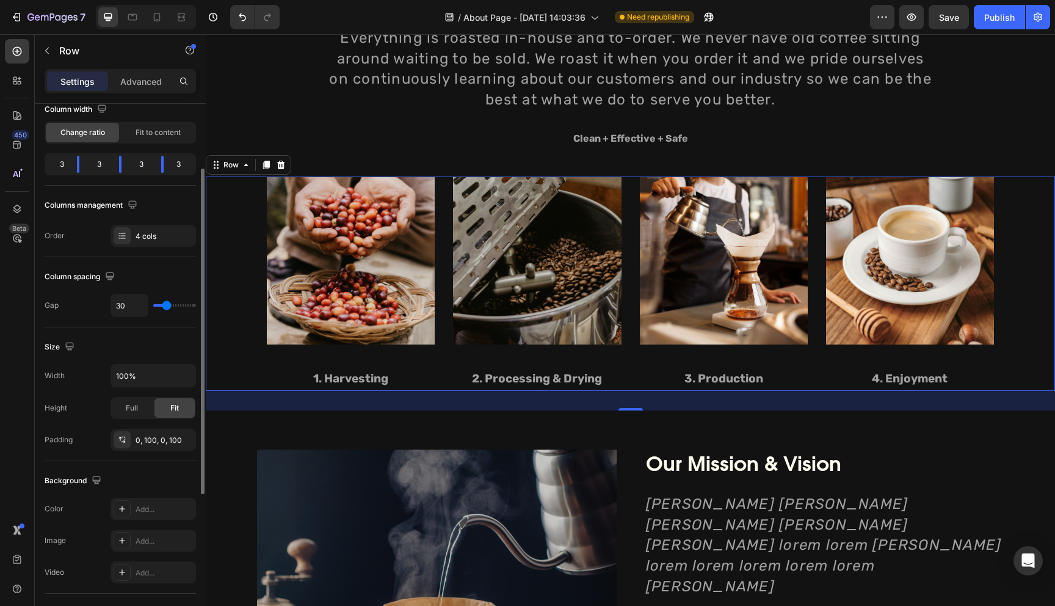
scroll to position [109, 0]
click at [139, 406] on div "Full" at bounding box center [132, 409] width 40 height 20
click at [159, 408] on div "Fit" at bounding box center [174, 409] width 40 height 20
click at [142, 411] on div "Full" at bounding box center [132, 409] width 40 height 20
click at [166, 410] on div "Fit" at bounding box center [174, 409] width 40 height 20
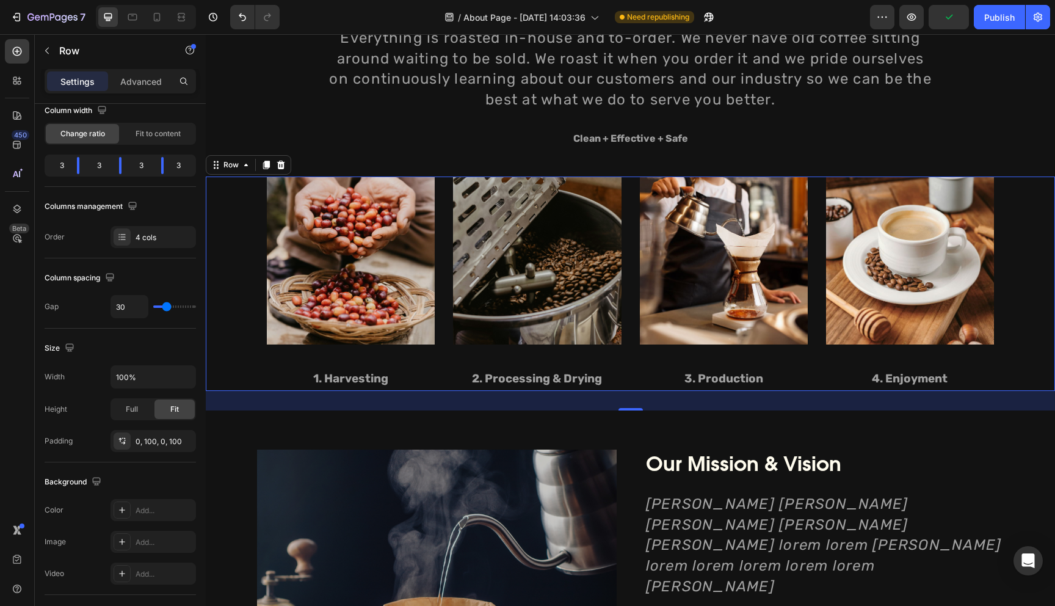
click at [233, 336] on div "Image 1. Harvesting Text block Image 2. Processing & Drying Text block Image 3.…" at bounding box center [630, 283] width 849 height 215
click at [236, 166] on div "Row" at bounding box center [231, 164] width 20 height 11
click at [348, 254] on img at bounding box center [351, 260] width 168 height 168
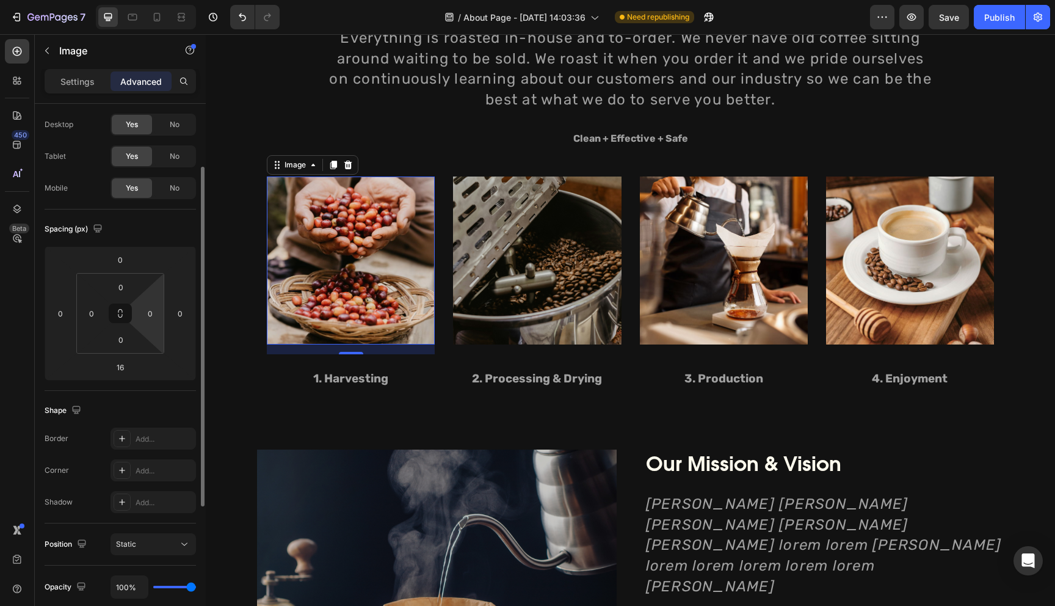
scroll to position [0, 0]
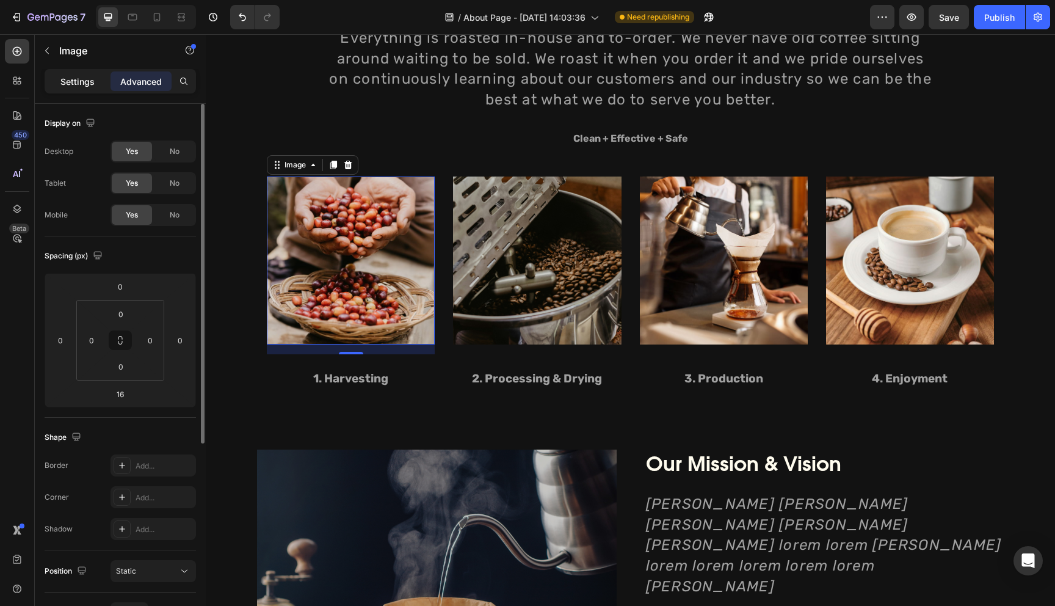
click at [71, 80] on p "Settings" at bounding box center [77, 81] width 34 height 13
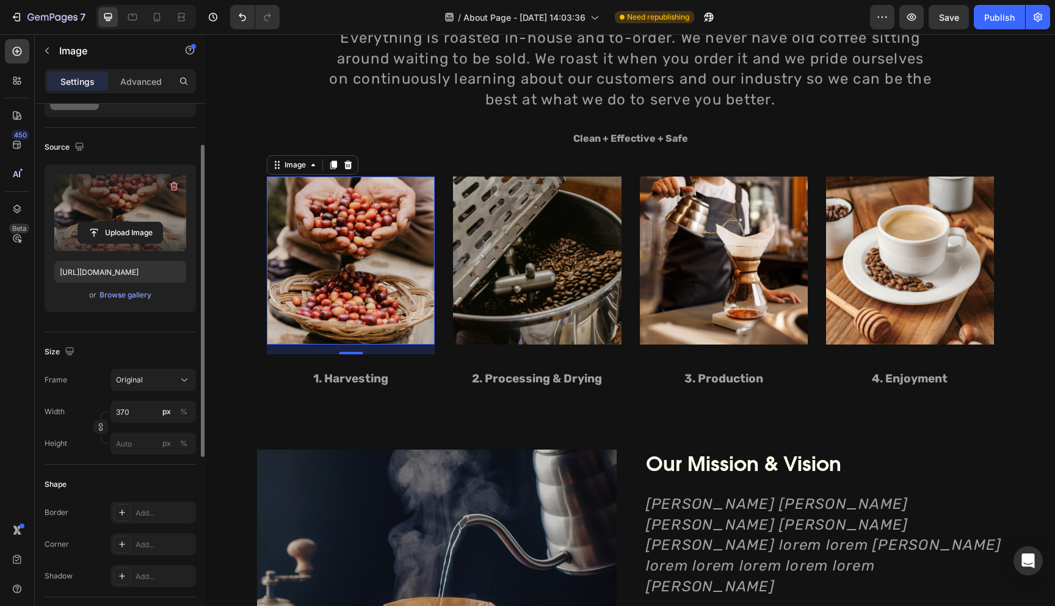
scroll to position [86, 0]
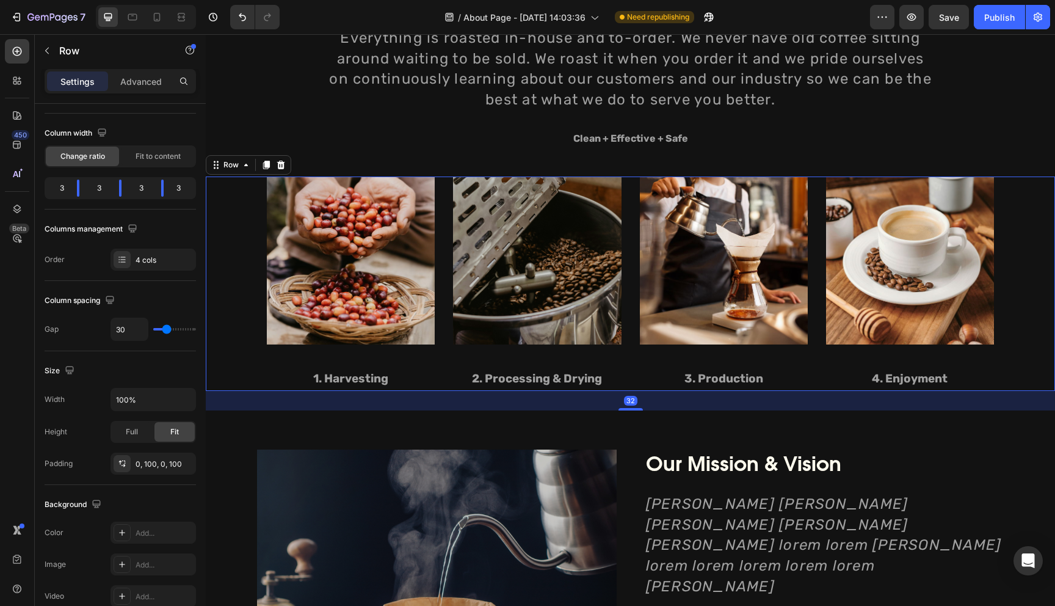
click at [292, 359] on div "Image 1. Harvesting Text block" at bounding box center [351, 283] width 168 height 215
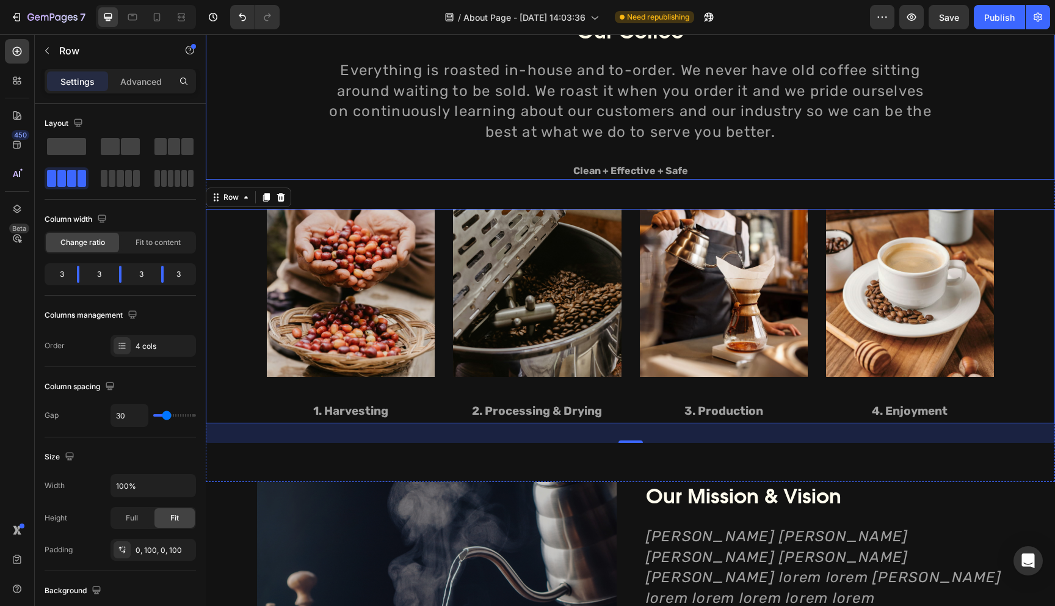
scroll to position [979, 0]
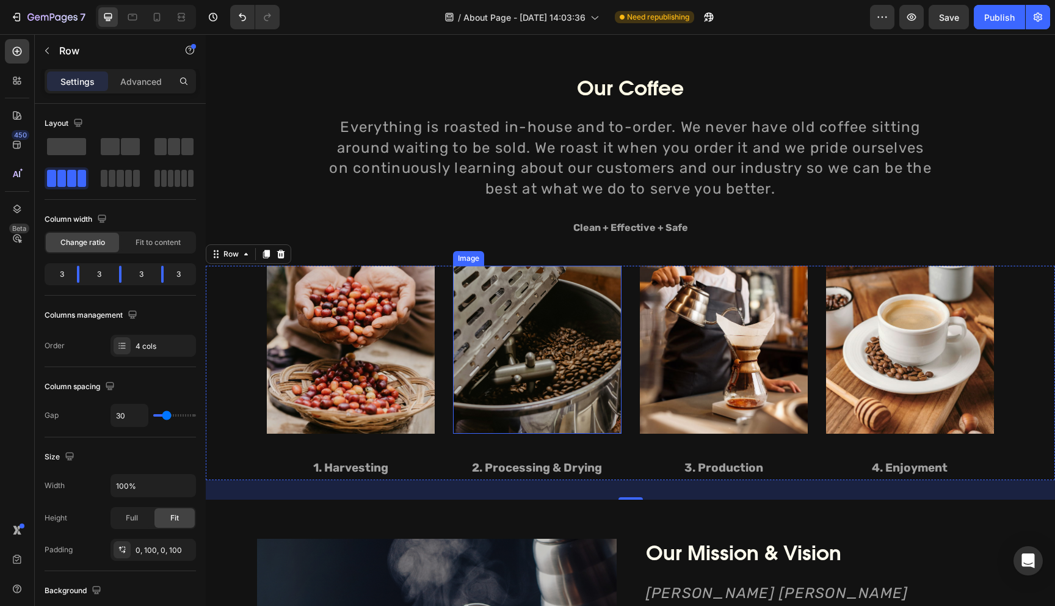
click at [512, 318] on img at bounding box center [537, 350] width 168 height 168
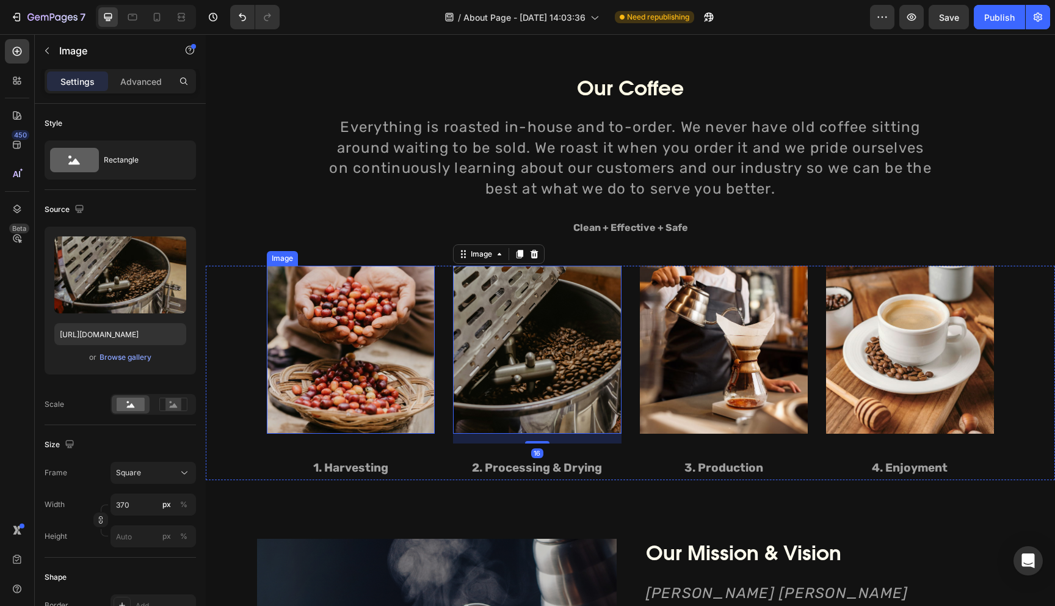
click at [383, 295] on img at bounding box center [351, 350] width 168 height 168
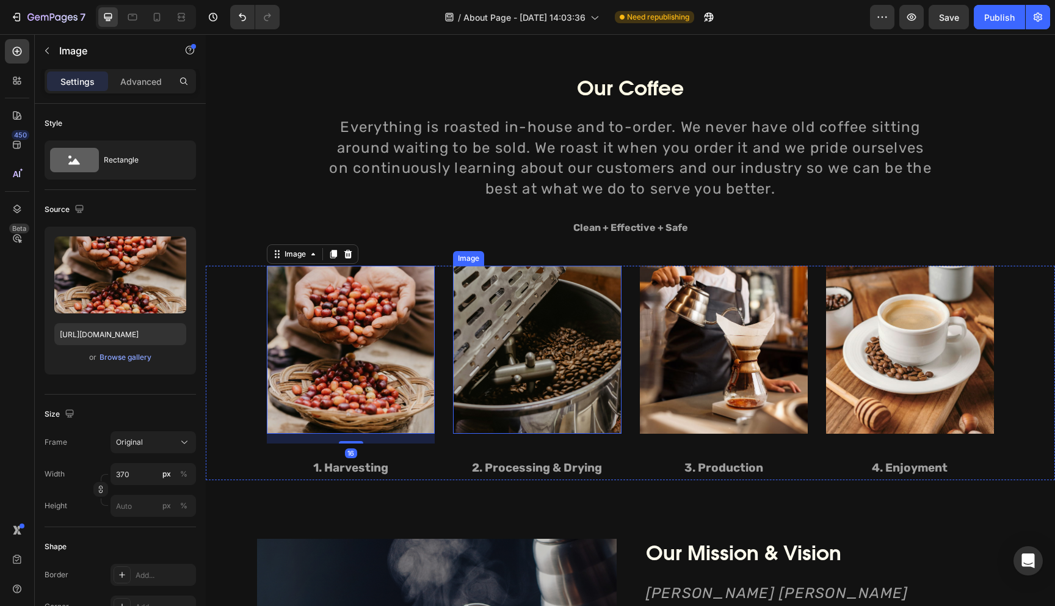
click at [466, 285] on img at bounding box center [537, 350] width 168 height 168
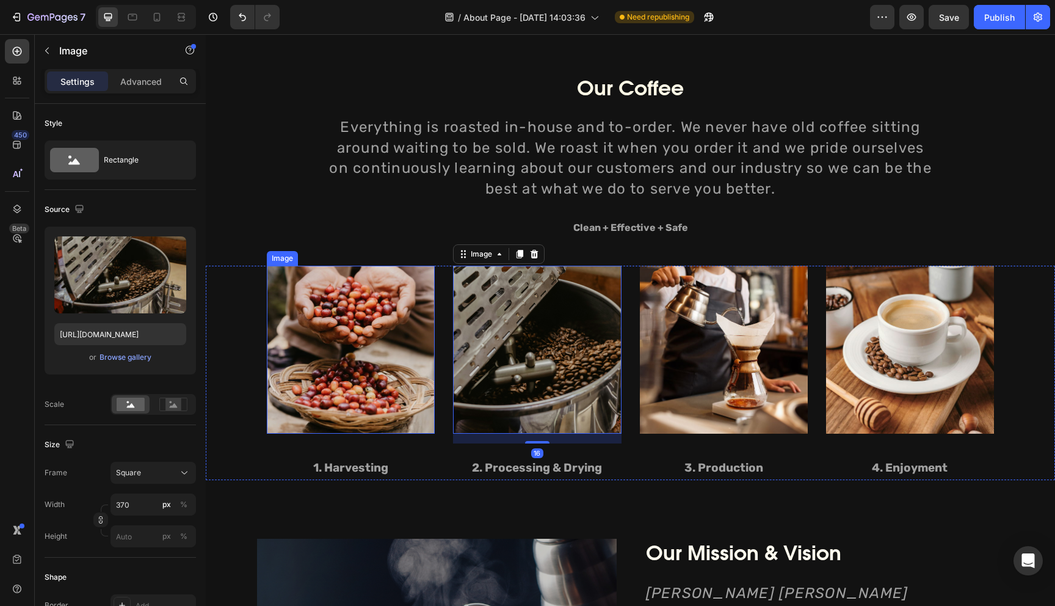
click at [375, 278] on img at bounding box center [351, 350] width 168 height 168
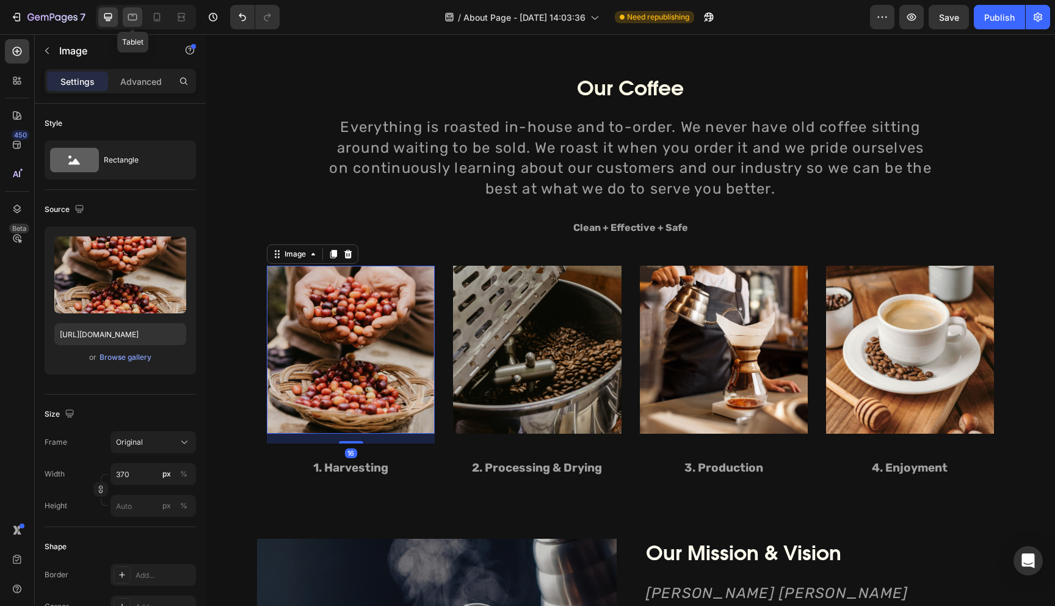
click at [134, 19] on icon at bounding box center [132, 17] width 12 height 12
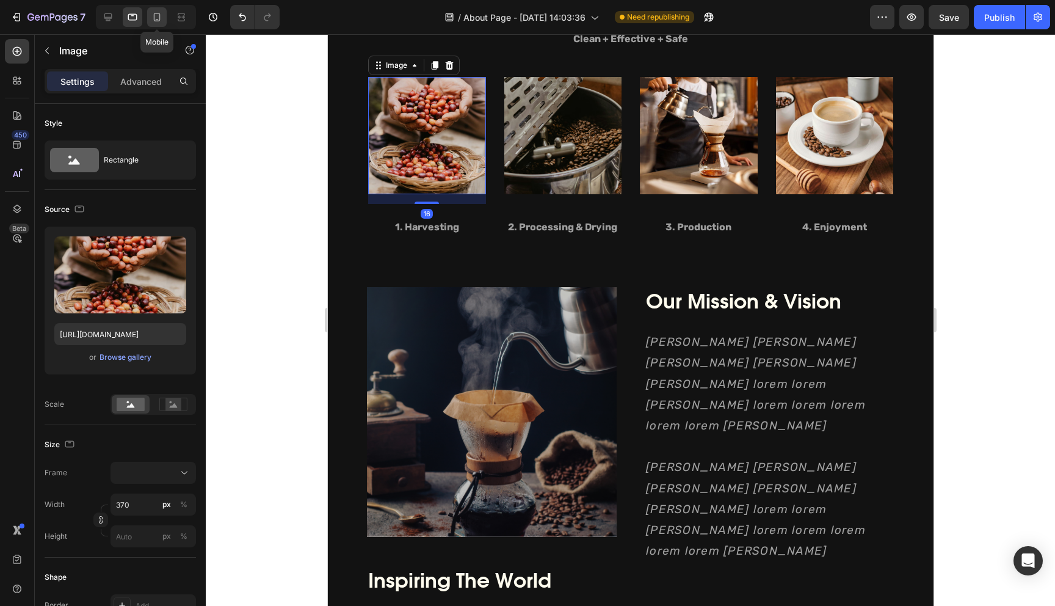
click at [153, 18] on icon at bounding box center [157, 17] width 12 height 12
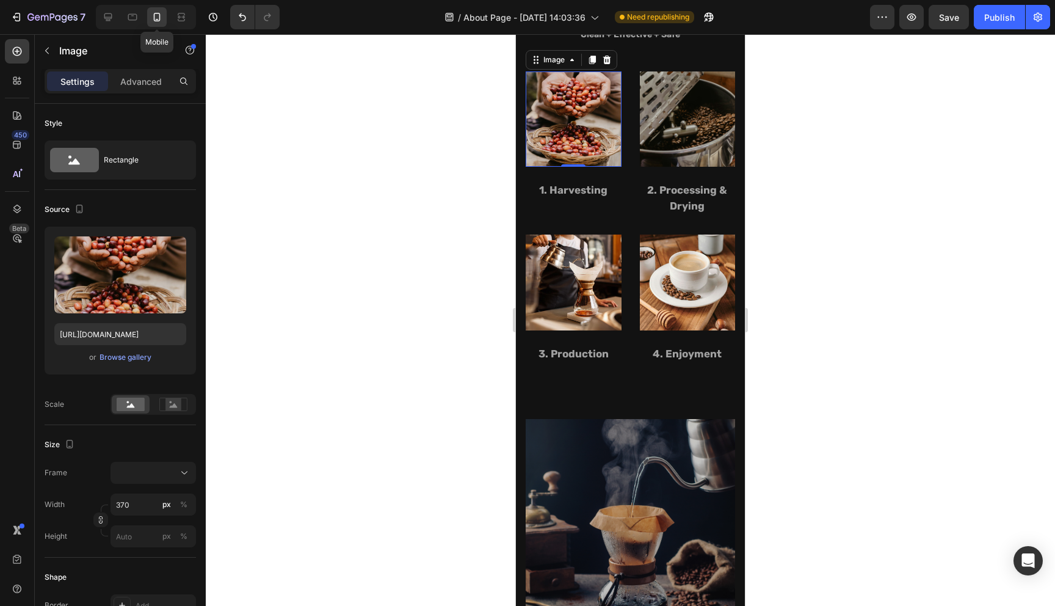
scroll to position [1263, 0]
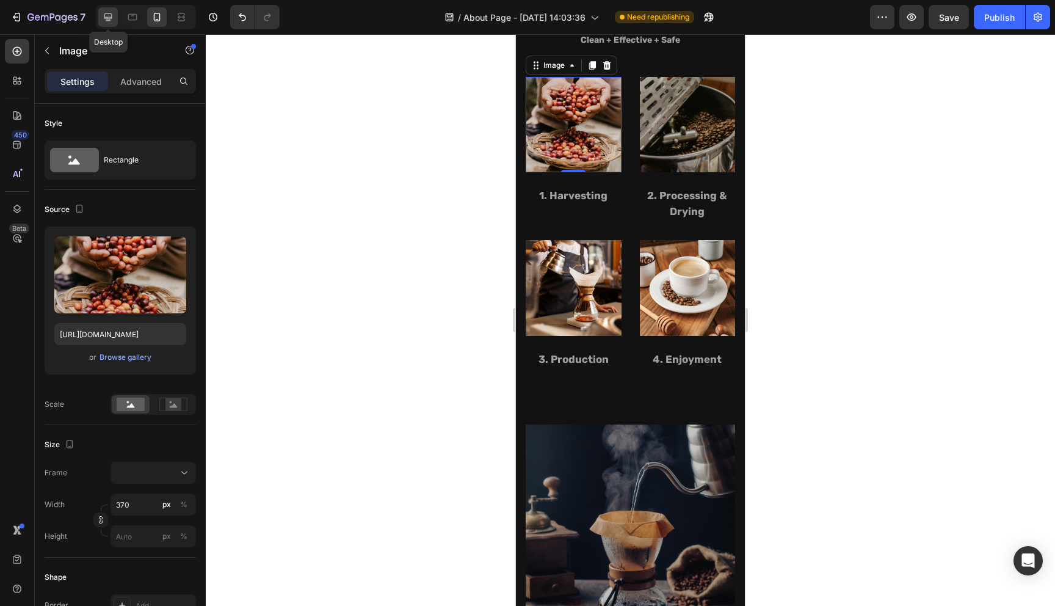
click at [111, 22] on icon at bounding box center [108, 17] width 12 height 12
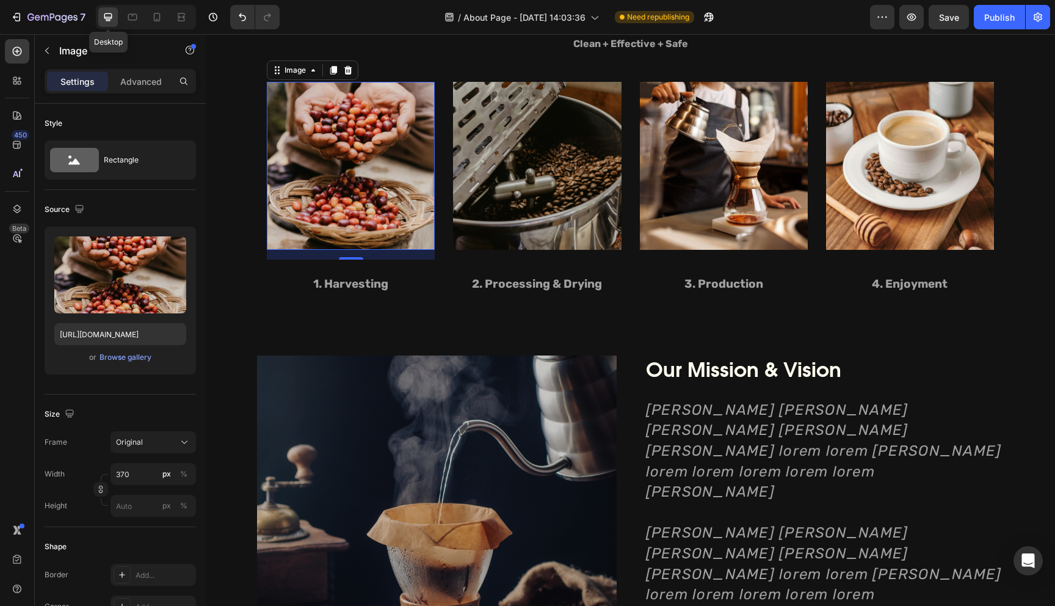
scroll to position [1167, 0]
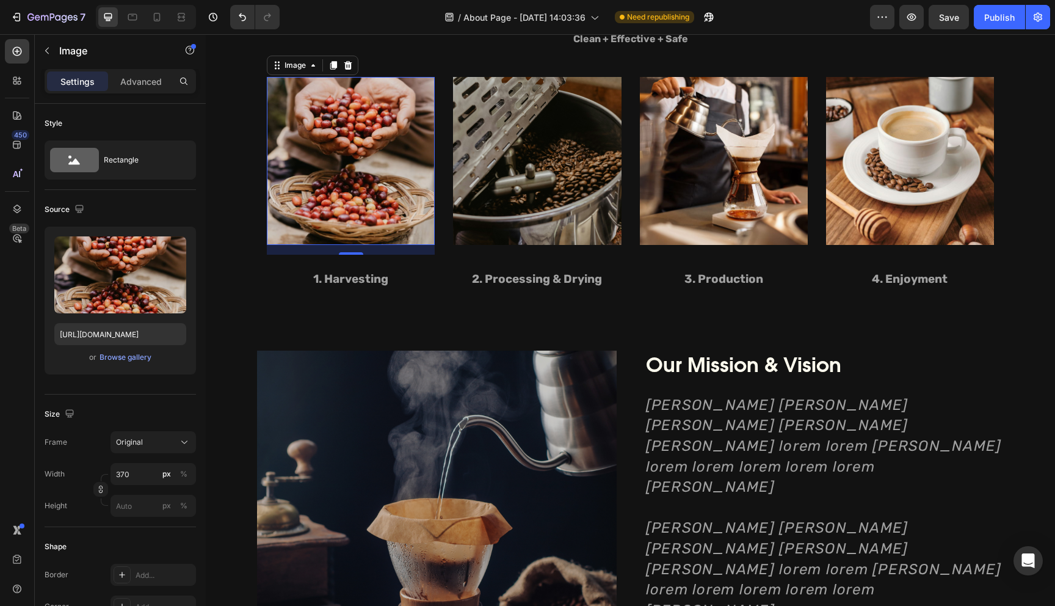
click at [408, 190] on img at bounding box center [351, 161] width 168 height 168
click at [292, 67] on div "Image" at bounding box center [295, 65] width 26 height 11
click at [397, 162] on img at bounding box center [351, 161] width 168 height 168
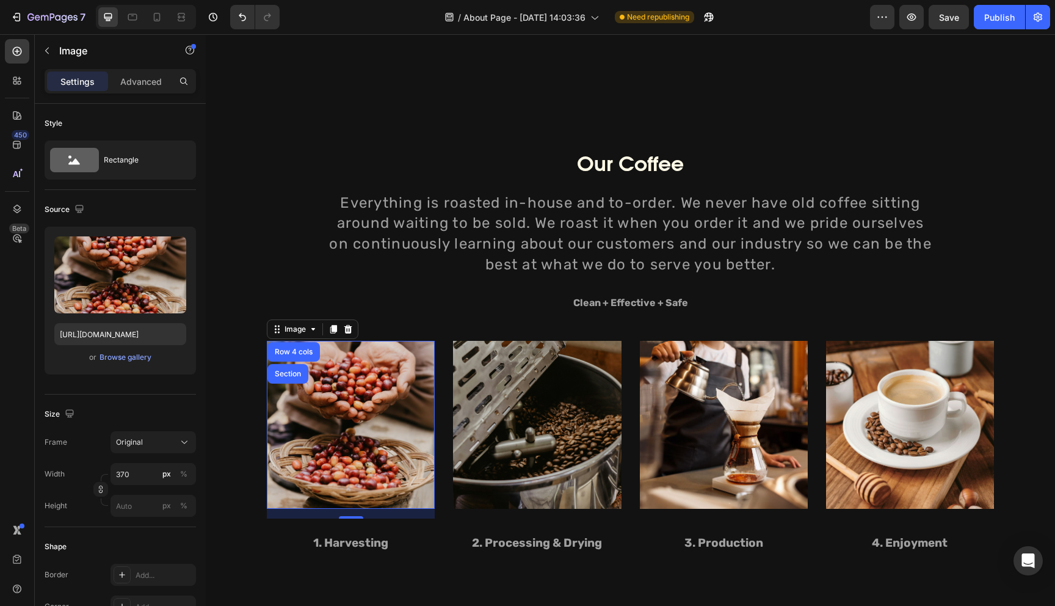
scroll to position [838, 0]
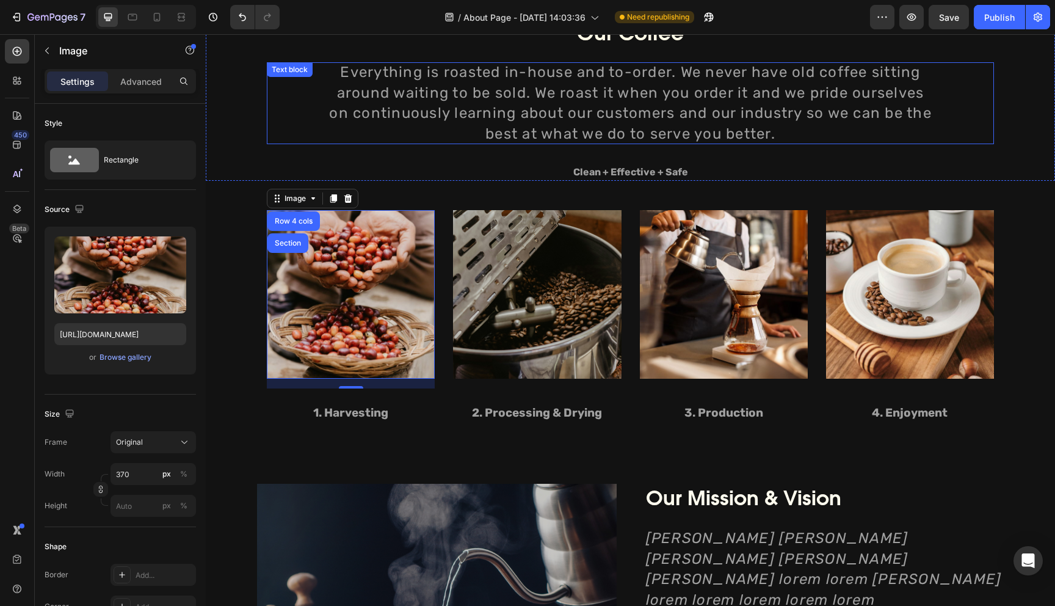
click at [324, 104] on div "Everything is roasted in-house and to-order. We never have old coffee sitting a…" at bounding box center [630, 103] width 727 height 82
